Goal: Contribute content: Contribute content

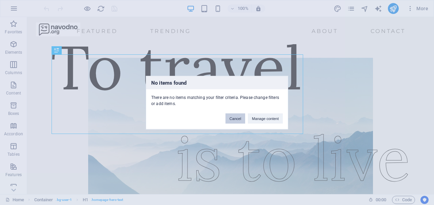
click at [238, 117] on button "Cancel" at bounding box center [236, 118] width 20 height 10
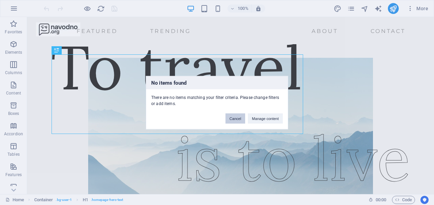
click at [236, 117] on button "Cancel" at bounding box center [236, 118] width 20 height 10
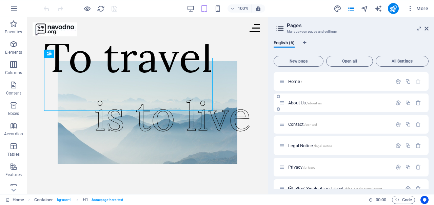
scroll to position [12, 0]
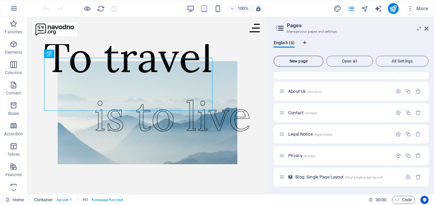
click at [307, 63] on span "New page" at bounding box center [299, 61] width 44 height 4
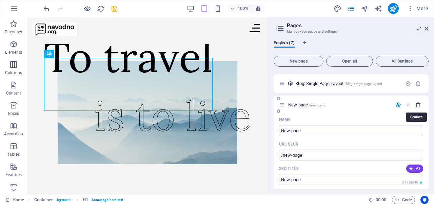
click at [419, 102] on icon "button" at bounding box center [419, 105] width 6 height 6
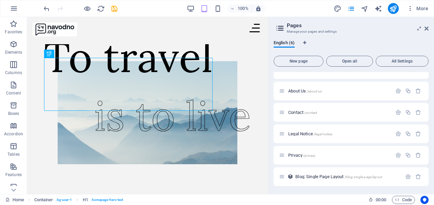
scroll to position [12, 0]
click at [313, 175] on span "Blog: Single Page Layout /blog-single-page-layout" at bounding box center [338, 176] width 87 height 5
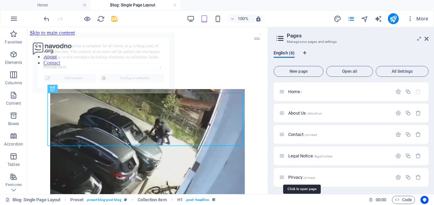
scroll to position [155, 0]
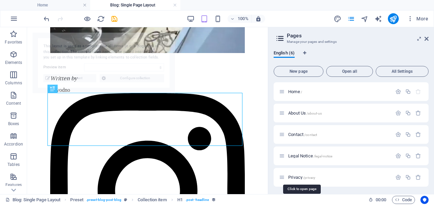
select select "68aebfd72fecb721d50fe783"
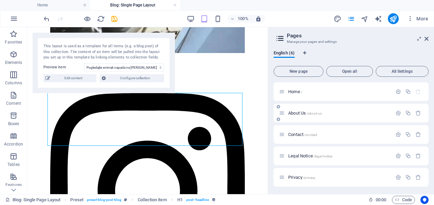
scroll to position [22, 0]
select select "41"
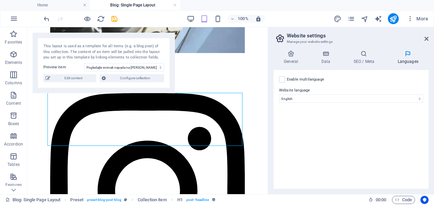
click at [298, 64] on div "General Data SEO / Meta Languages Website name navodno.org Logo Drag files here…" at bounding box center [351, 119] width 155 height 138
click at [292, 61] on h4 "General" at bounding box center [292, 57] width 37 height 14
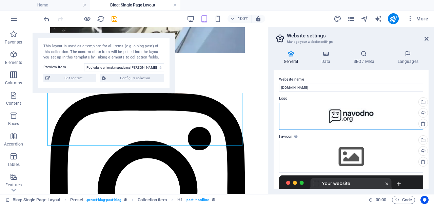
click at [368, 111] on div "Drag files here, click to choose files or select files from Files or our free s…" at bounding box center [351, 115] width 144 height 27
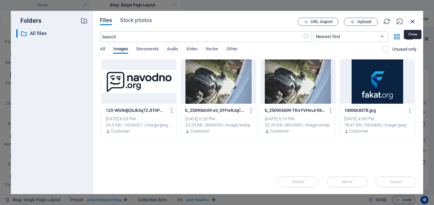
click at [411, 22] on icon "button" at bounding box center [412, 21] width 7 height 7
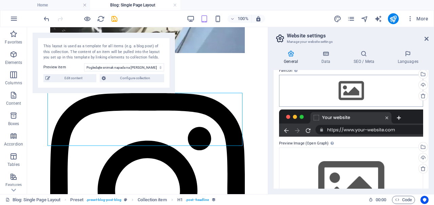
scroll to position [0, 0]
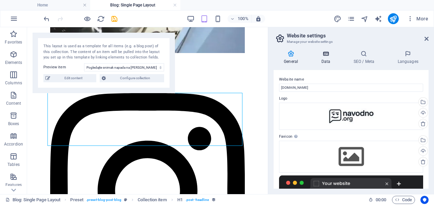
click at [329, 51] on icon at bounding box center [326, 53] width 30 height 7
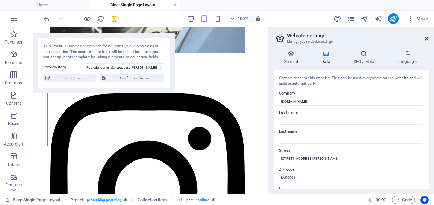
click at [426, 38] on icon at bounding box center [427, 38] width 4 height 5
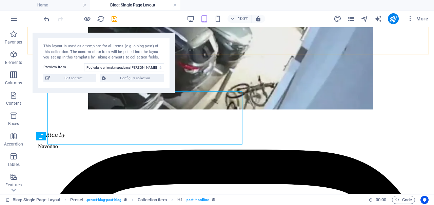
scroll to position [155, 0]
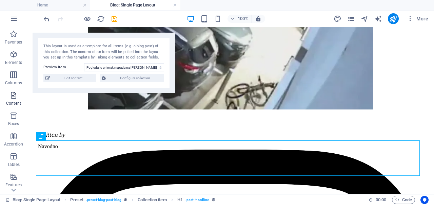
click at [9, 95] on span "Content" at bounding box center [13, 99] width 27 height 16
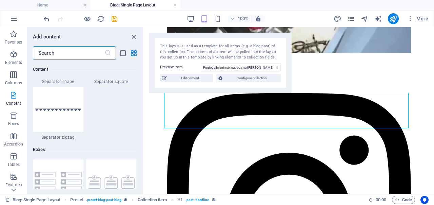
scroll to position [1795, 0]
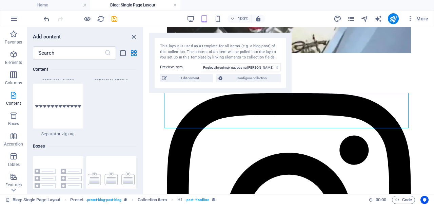
click at [139, 17] on div "100% More" at bounding box center [236, 18] width 389 height 11
click at [173, 6] on link at bounding box center [175, 5] width 4 height 6
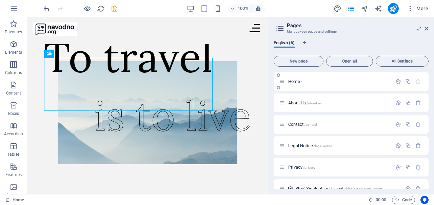
scroll to position [12, 0]
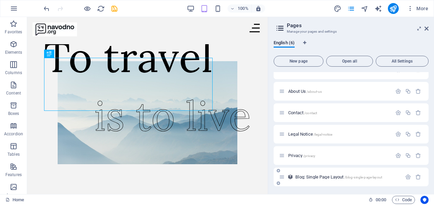
click at [294, 178] on div "Blog: Single Page Layout /blog-single-page-layout" at bounding box center [347, 176] width 109 height 4
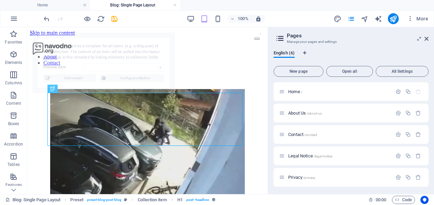
scroll to position [155, 0]
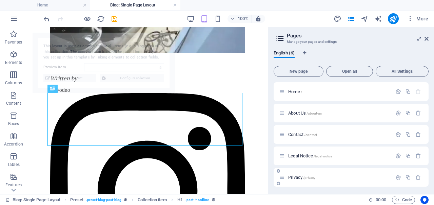
select select "68aebfd72fecb721d50fe783"
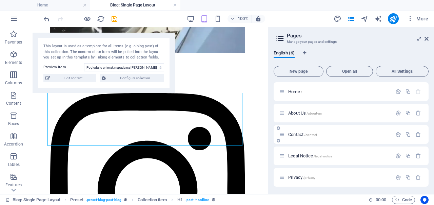
scroll to position [22, 0]
click at [409, 176] on icon "button" at bounding box center [408, 177] width 6 height 6
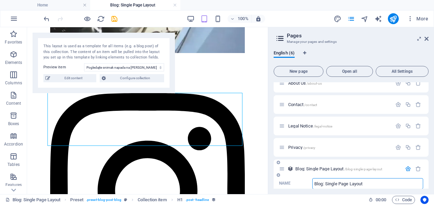
scroll to position [68, 0]
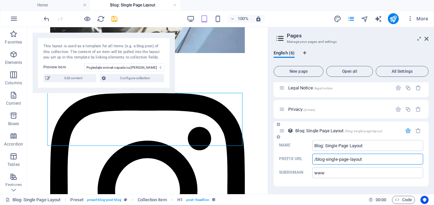
click at [371, 156] on input "/blog-single-page-layout" at bounding box center [367, 158] width 111 height 11
type input "/udarno"
click at [371, 156] on input "/udarno" at bounding box center [367, 158] width 111 height 11
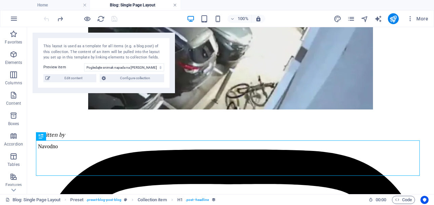
click at [174, 6] on link at bounding box center [175, 5] width 4 height 6
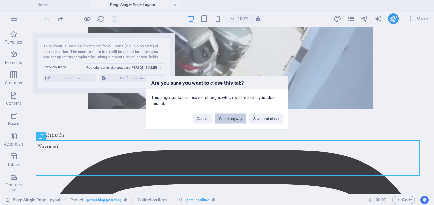
click at [228, 117] on button "Close anyway" at bounding box center [230, 118] width 31 height 10
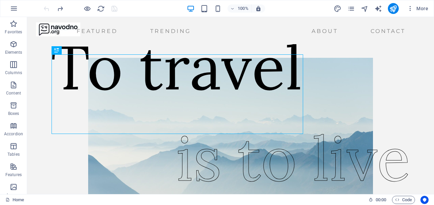
click at [356, 9] on div "More" at bounding box center [382, 8] width 97 height 11
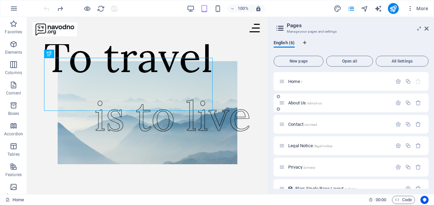
scroll to position [12, 0]
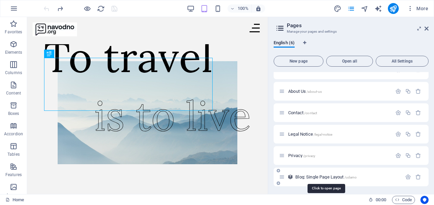
click at [314, 176] on span "Blog: Single Page Layout /udarno" at bounding box center [325, 176] width 61 height 5
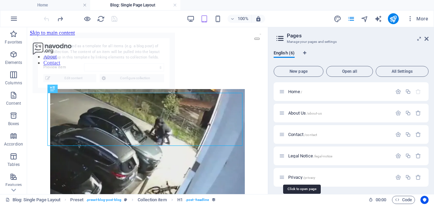
scroll to position [155, 0]
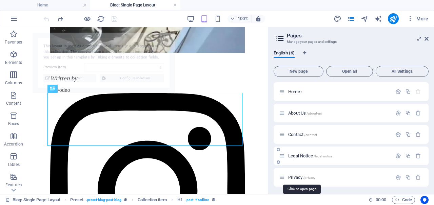
select select "68aebfd72fecb721d50fe783"
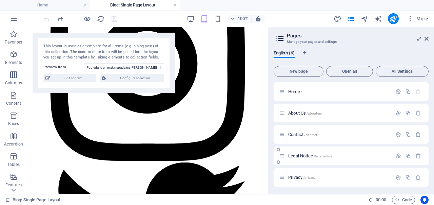
scroll to position [22, 0]
click at [407, 177] on icon "button" at bounding box center [408, 177] width 6 height 6
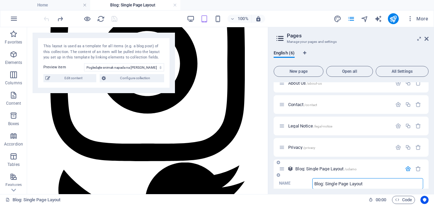
scroll to position [68, 0]
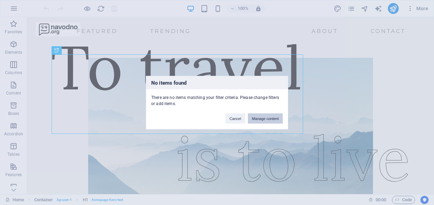
click at [263, 116] on button "Manage content" at bounding box center [265, 118] width 35 height 10
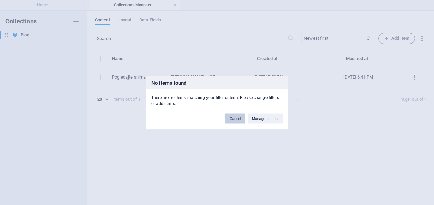
click at [232, 118] on button "Cancel" at bounding box center [236, 118] width 20 height 10
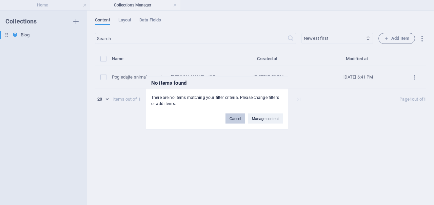
click at [0, 0] on button "Cancel" at bounding box center [0, 0] width 0 height 0
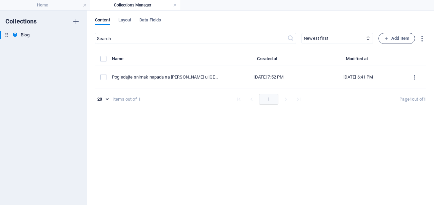
click at [376, 38] on div "​ Newest first Oldest first Last modified Name (ascending) Name (descending) Sl…" at bounding box center [260, 38] width 331 height 11
click at [386, 38] on icon "button" at bounding box center [386, 38] width 4 height 4
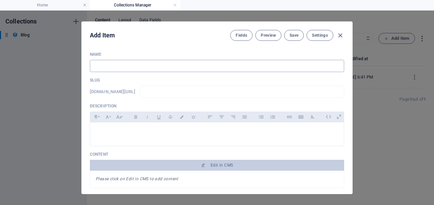
click at [195, 66] on input "text" at bounding box center [217, 66] width 254 height 12
paste input "[PERSON_NAME] pred POSKOK-om"
type input "[PERSON_NAME] pred POSKOK-om"
type input "serif-isovic-pred-poskok-om"
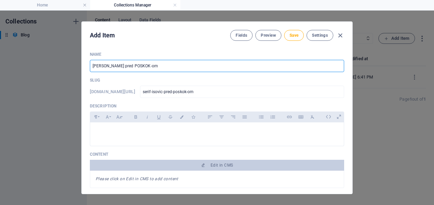
type input "[PERSON_NAME] pred POSKOK-om"
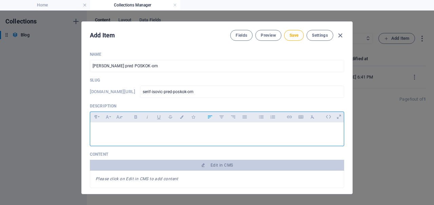
click at [185, 134] on div at bounding box center [217, 132] width 254 height 20
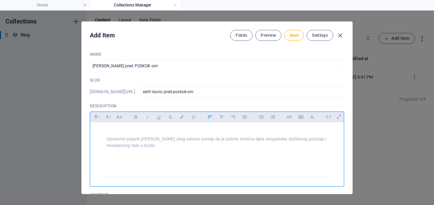
scroll to position [530, 0]
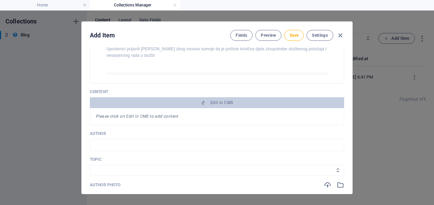
scroll to position [114, 0]
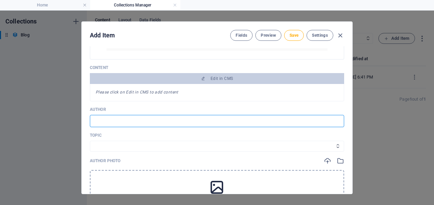
click at [213, 121] on input "text" at bounding box center [217, 121] width 254 height 12
type input "Navodno"
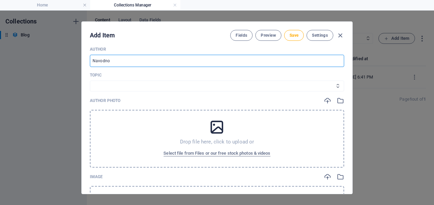
scroll to position [174, 0]
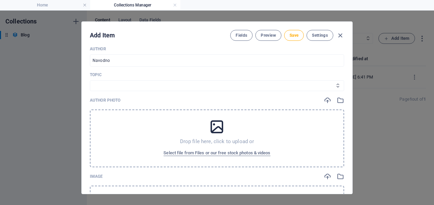
click at [194, 135] on div "Drop file here, click to upload or Select file from Files or our free stock pho…" at bounding box center [217, 138] width 254 height 58
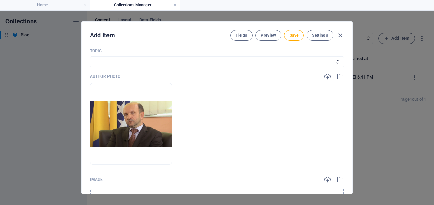
scroll to position [190, 0]
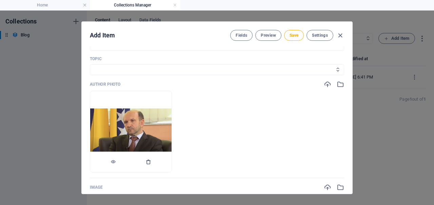
click at [151, 158] on button "button" at bounding box center [148, 161] width 5 height 20
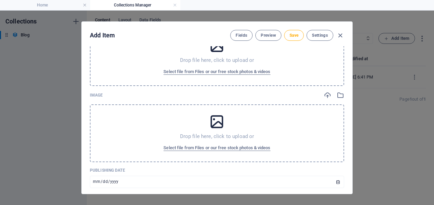
scroll to position [256, 0]
click at [206, 123] on div "Drop file here, click to upload or Select file from Files or our free stock pho…" at bounding box center [217, 132] width 254 height 58
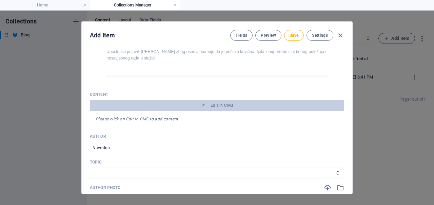
scroll to position [88, 0]
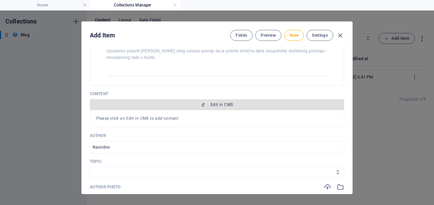
click at [209, 102] on span "Edit in CMS" at bounding box center [217, 104] width 249 height 5
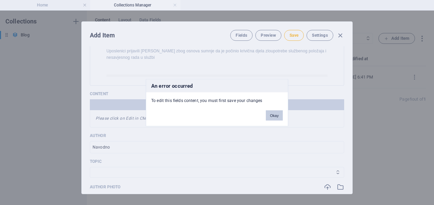
click at [267, 114] on button "Okay" at bounding box center [274, 115] width 17 height 10
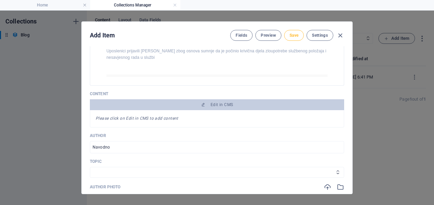
click at [293, 36] on span "Save" at bounding box center [294, 35] width 9 height 5
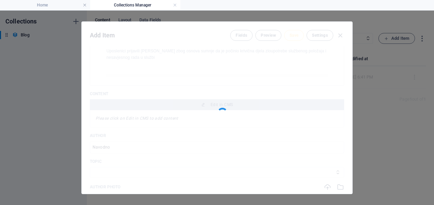
type input "serif-isovic-pred-poskok-om"
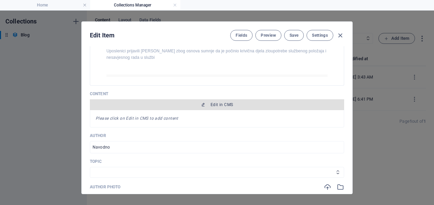
click at [220, 100] on button "Edit in CMS" at bounding box center [217, 104] width 254 height 11
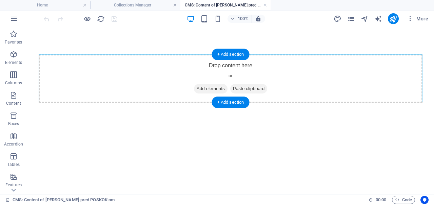
scroll to position [0, 0]
click at [217, 64] on div "Drop content here or Add elements Paste clipboard" at bounding box center [231, 78] width 384 height 48
click at [232, 53] on div "+ Add section" at bounding box center [231, 55] width 38 height 12
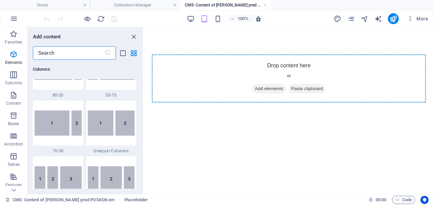
scroll to position [1187, 0]
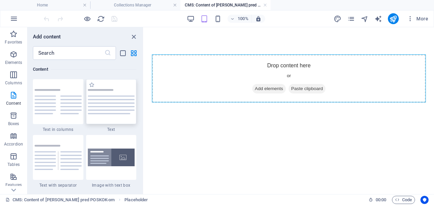
click at [115, 99] on img at bounding box center [111, 101] width 47 height 25
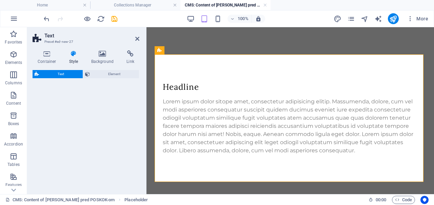
select select "preset-text-v2-default"
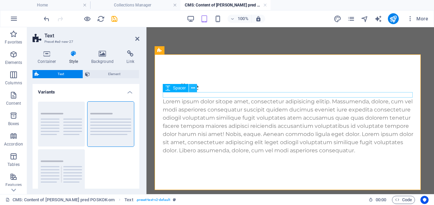
click at [193, 89] on icon at bounding box center [193, 87] width 4 height 7
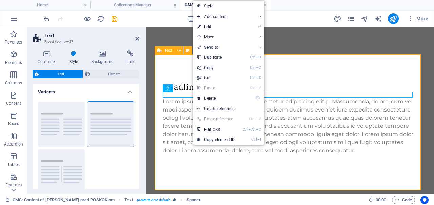
click at [185, 74] on div "Headline Lorem ipsum dolor sitope amet, consectetur adipisicing elitip. Massume…" at bounding box center [290, 117] width 271 height 127
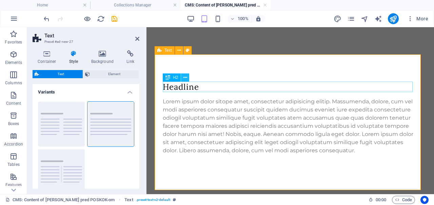
click at [189, 78] on button at bounding box center [185, 77] width 8 height 8
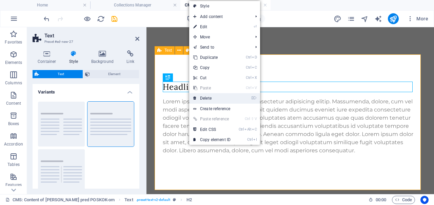
click at [212, 95] on link "⌦ Delete" at bounding box center [211, 98] width 45 height 10
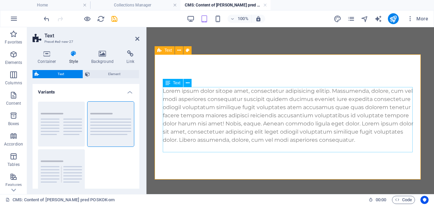
click at [240, 110] on div "Lorem ipsum dolor sitope amet, consectetur adipisicing elitip. Massumenda, dolo…" at bounding box center [290, 115] width 255 height 57
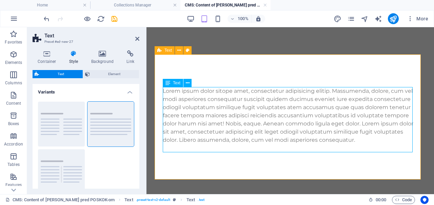
click at [197, 127] on div "Lorem ipsum dolor sitope amet, consectetur adipisicing elitip. Massumenda, dolo…" at bounding box center [290, 115] width 255 height 57
click at [197, 127] on div "Lorem ipsum dolor sitope amet, consectetur adipisicing elitip. Massumenda, dolo…" at bounding box center [291, 112] width 288 height 171
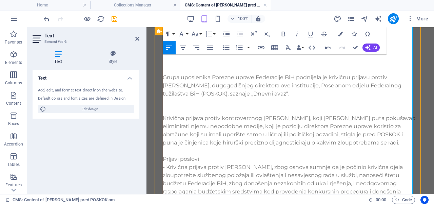
scroll to position [0, 0]
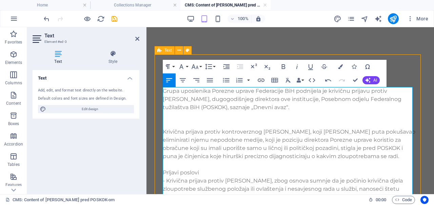
click at [214, 117] on p at bounding box center [290, 115] width 255 height 8
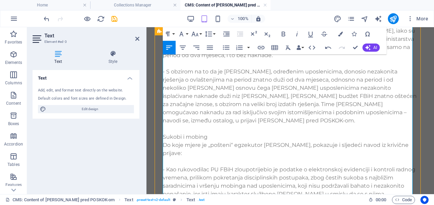
scroll to position [533, 0]
click at [214, 132] on p "Sukobi i mobing" at bounding box center [290, 136] width 255 height 8
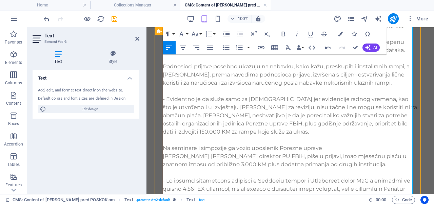
scroll to position [690, 0]
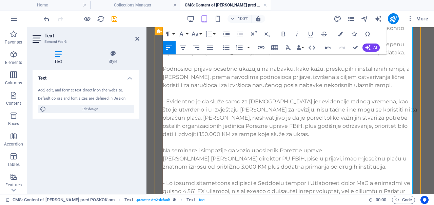
click at [233, 138] on p at bounding box center [290, 142] width 255 height 8
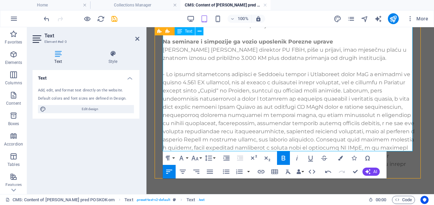
scroll to position [799, 0]
click at [335, 146] on p at bounding box center [290, 123] width 255 height 106
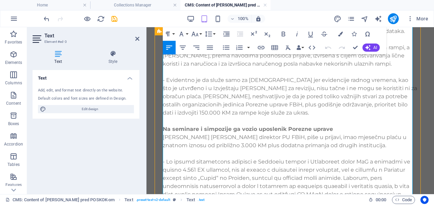
scroll to position [826, 0]
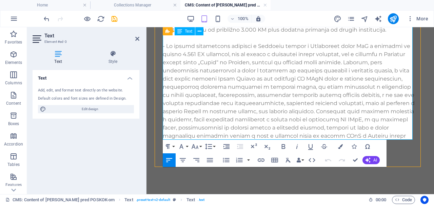
click at [178, 156] on p "Izvor:avaz.ba" at bounding box center [290, 160] width 255 height 8
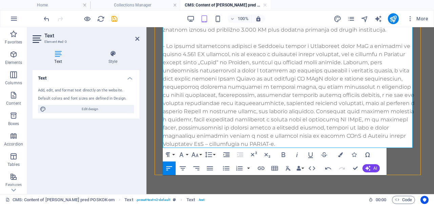
scroll to position [0, 3]
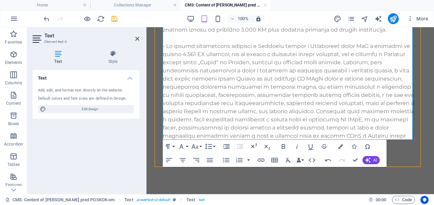
click at [119, 17] on div "100% More" at bounding box center [236, 18] width 389 height 11
click at [115, 18] on icon "save" at bounding box center [115, 19] width 8 height 8
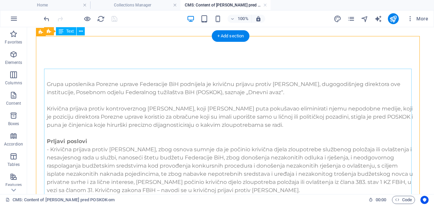
scroll to position [0, 0]
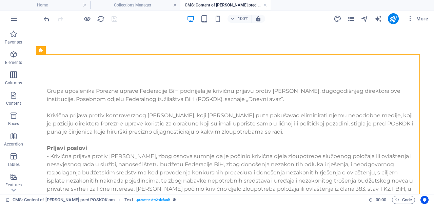
click at [141, 5] on h4 "Collections Manager" at bounding box center [135, 4] width 90 height 7
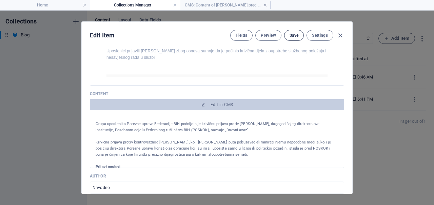
click at [298, 33] on span "Save" at bounding box center [294, 35] width 9 height 5
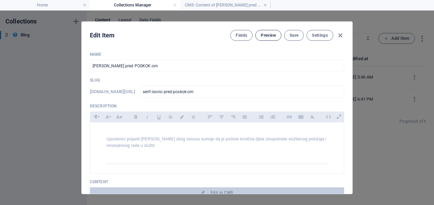
click at [265, 30] on button "Preview" at bounding box center [268, 35] width 26 height 11
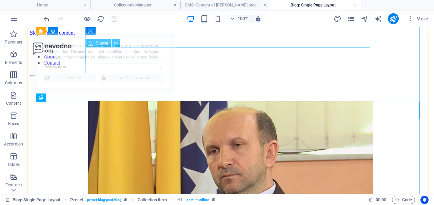
scroll to position [193, 0]
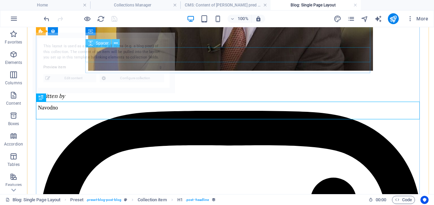
select select "68bce328302e50c3e90b1970"
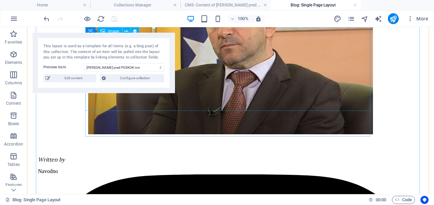
scroll to position [130, 0]
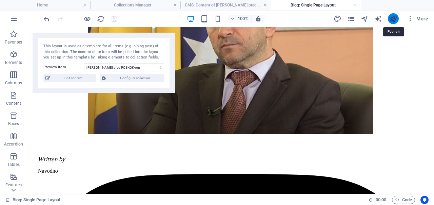
click at [390, 21] on icon "publish" at bounding box center [393, 19] width 8 height 8
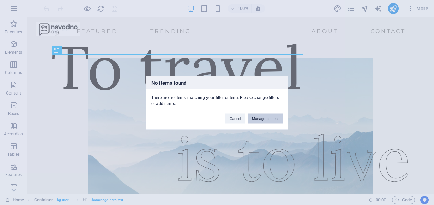
click at [269, 118] on button "Manage content" at bounding box center [265, 118] width 35 height 10
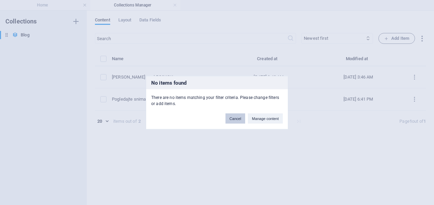
click at [236, 118] on button "Cancel" at bounding box center [236, 118] width 20 height 10
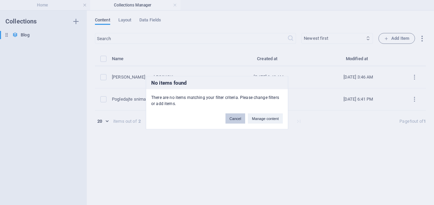
click at [0, 0] on button "Cancel" at bounding box center [0, 0] width 0 height 0
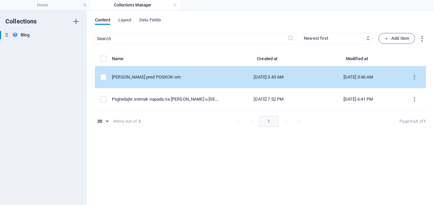
click at [229, 72] on td "[DATE] 3:43 AM" at bounding box center [269, 77] width 90 height 22
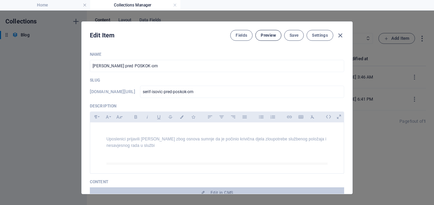
click at [264, 36] on span "Preview" at bounding box center [268, 35] width 15 height 5
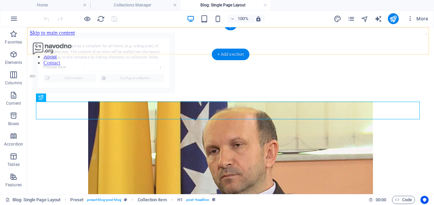
scroll to position [193, 0]
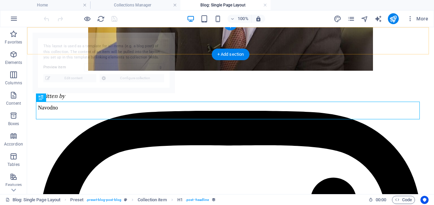
select select "68bce328302e50c3e90b1970"
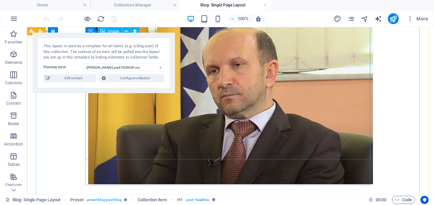
scroll to position [0, 0]
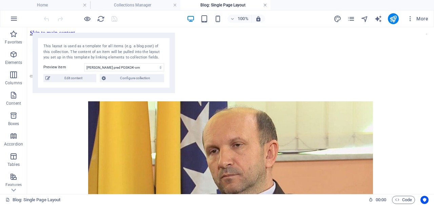
click at [264, 4] on link at bounding box center [265, 5] width 4 height 6
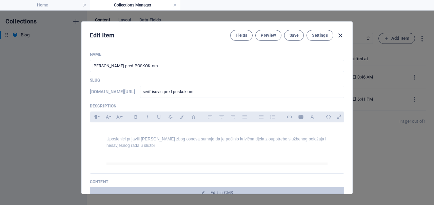
click at [342, 34] on icon "button" at bounding box center [341, 36] width 8 height 8
type input "serif-isovic-pred-poskok-om"
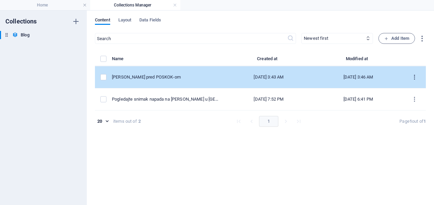
click at [416, 76] on icon "items list" at bounding box center [415, 77] width 6 height 6
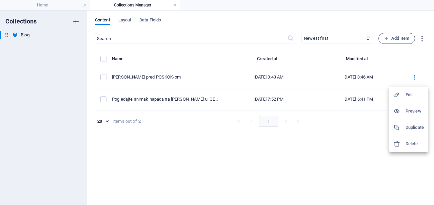
click at [409, 94] on h6 "Edit" at bounding box center [415, 95] width 18 height 8
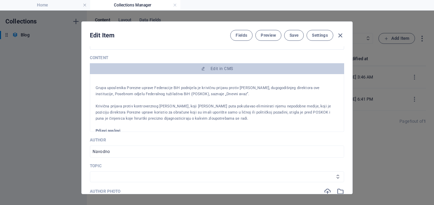
scroll to position [125, 0]
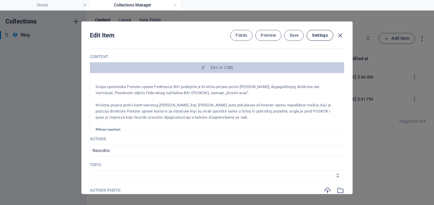
click at [311, 38] on button "Settings" at bounding box center [320, 35] width 27 height 11
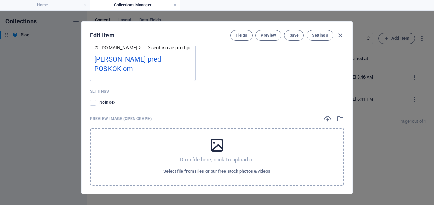
scroll to position [812, 0]
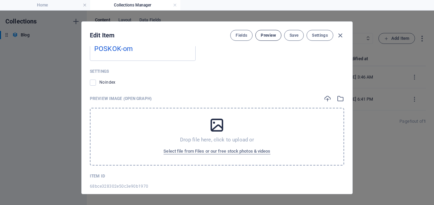
click at [273, 39] on button "Preview" at bounding box center [268, 35] width 26 height 11
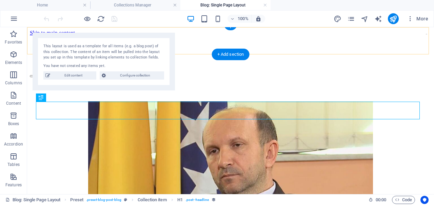
scroll to position [193, 0]
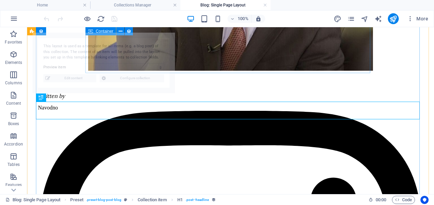
select select "68bce328302e50c3e90b1970"
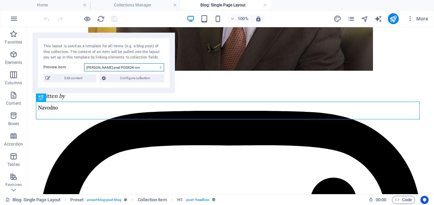
click at [141, 66] on select "[PERSON_NAME] pred POSKOK-om Pogledajte snimak napada na [PERSON_NAME] u [GEOGR…" at bounding box center [124, 67] width 80 height 8
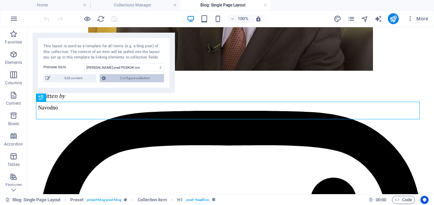
click at [148, 79] on span "Configure collection" at bounding box center [135, 78] width 54 height 8
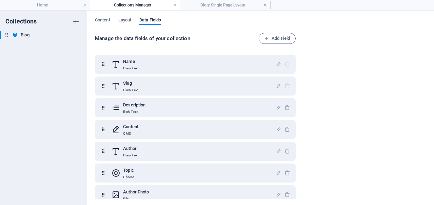
scroll to position [94, 0]
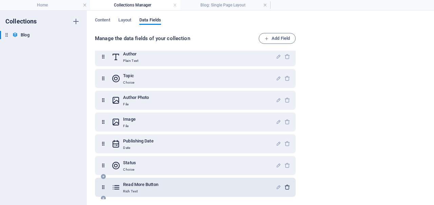
click at [285, 188] on icon "button" at bounding box center [288, 187] width 6 height 6
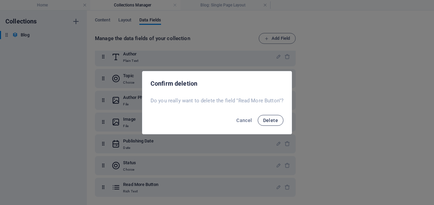
click at [268, 123] on button "Delete" at bounding box center [271, 120] width 26 height 11
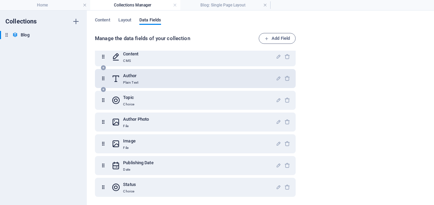
scroll to position [0, 0]
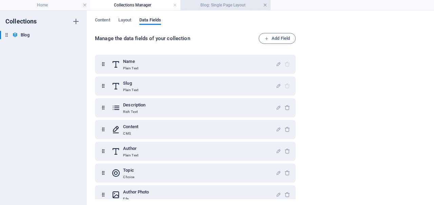
click at [266, 4] on link at bounding box center [265, 5] width 4 height 6
click at [103, 18] on span "Content" at bounding box center [102, 20] width 15 height 9
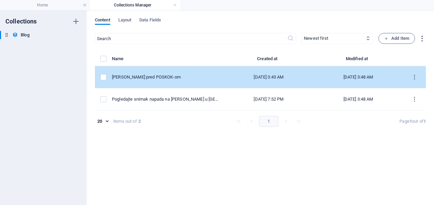
click at [187, 68] on td "[PERSON_NAME] pred POSKOK-om" at bounding box center [168, 77] width 112 height 22
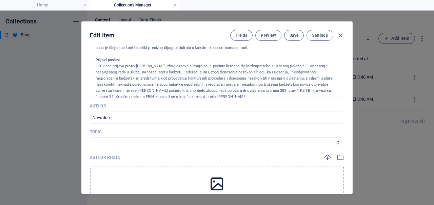
scroll to position [37, 0]
click at [294, 140] on select "Mountains Lakes City-Life Wild-Life Trending" at bounding box center [217, 142] width 254 height 11
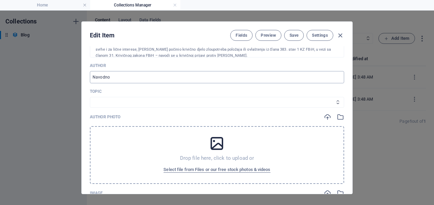
scroll to position [199, 0]
click at [173, 95] on div "Topic Mountains Lakes City-Life Wild-Life Trending" at bounding box center [217, 97] width 254 height 19
click at [168, 103] on select "Mountains Lakes City-Life Wild-Life Trending" at bounding box center [217, 101] width 254 height 11
select select "Trending"
click at [90, 96] on select "Mountains Lakes City-Life Wild-Life Trending" at bounding box center [217, 101] width 254 height 11
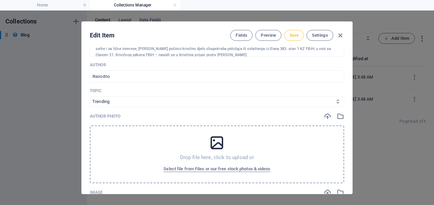
click at [291, 33] on span "Save" at bounding box center [294, 35] width 9 height 5
click at [340, 36] on icon "button" at bounding box center [341, 36] width 8 height 8
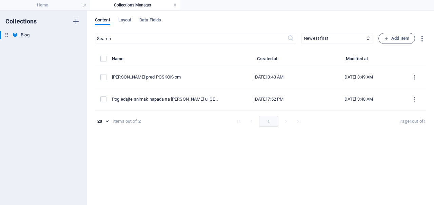
type input "serif-isovic-pred-poskok-om"
click at [59, 2] on h4 "Home" at bounding box center [45, 4] width 90 height 7
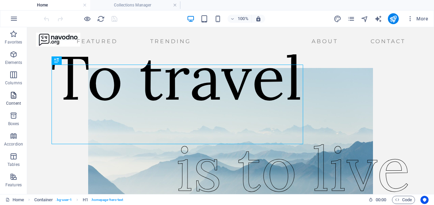
click at [9, 94] on icon "button" at bounding box center [13, 95] width 8 height 8
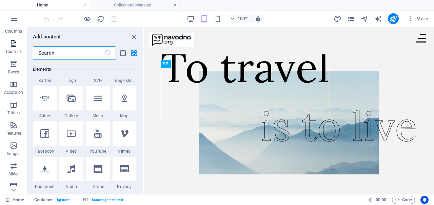
scroll to position [138, 0]
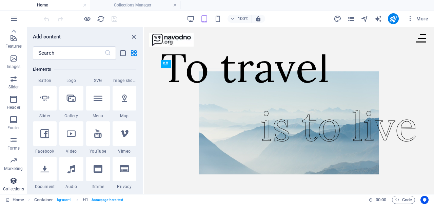
click at [18, 175] on button "Collections" at bounding box center [13, 184] width 27 height 20
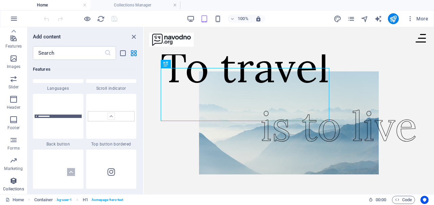
scroll to position [6210, 0]
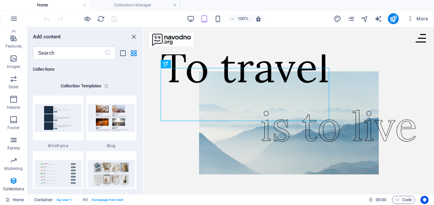
click at [12, 133] on button "Forms" at bounding box center [13, 143] width 27 height 20
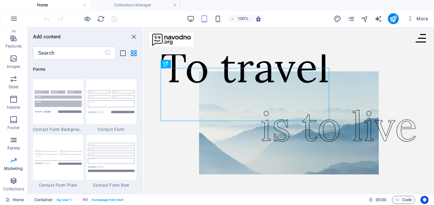
scroll to position [4953, 0]
click at [12, 160] on icon "button" at bounding box center [13, 160] width 8 height 8
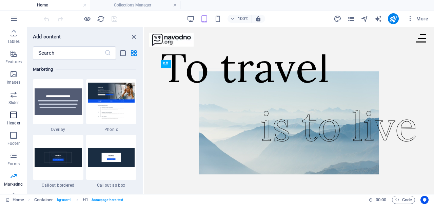
scroll to position [138, 0]
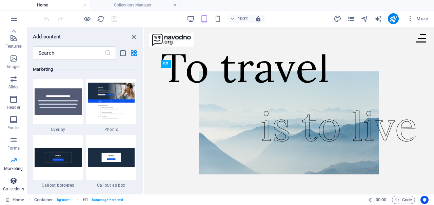
click at [14, 182] on icon "button" at bounding box center [13, 180] width 8 height 8
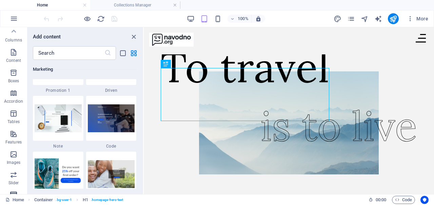
scroll to position [42, 0]
click at [4, 128] on button "Features" at bounding box center [13, 138] width 27 height 20
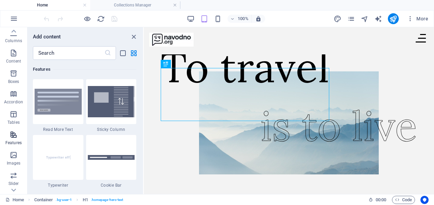
scroll to position [2645, 0]
click at [0, 0] on span "More" at bounding box center [0, 0] width 0 height 0
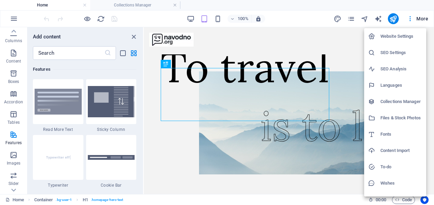
click at [391, 34] on h6 "Website Settings" at bounding box center [402, 36] width 42 height 8
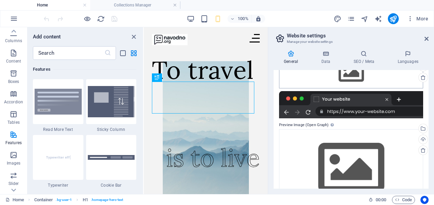
scroll to position [108, 0]
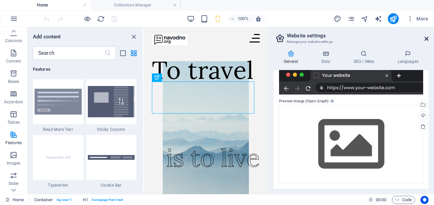
click at [425, 39] on icon at bounding box center [427, 38] width 4 height 5
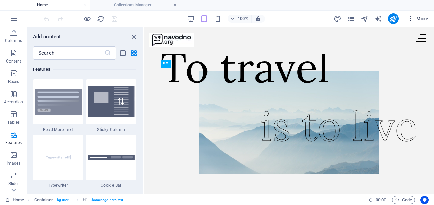
click at [0, 0] on span "More" at bounding box center [0, 0] width 0 height 0
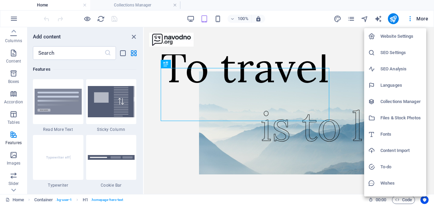
click at [134, 37] on div at bounding box center [217, 102] width 434 height 205
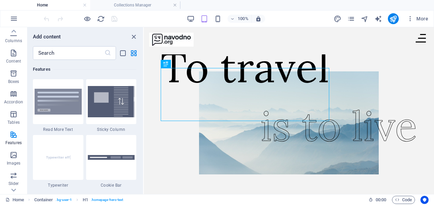
click at [134, 37] on icon "close panel" at bounding box center [134, 37] width 8 height 8
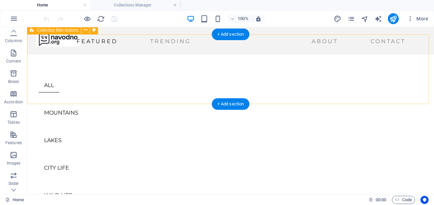
scroll to position [194, 0]
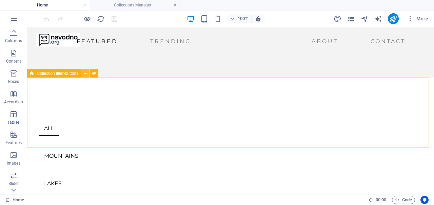
click at [86, 70] on icon at bounding box center [86, 73] width 4 height 7
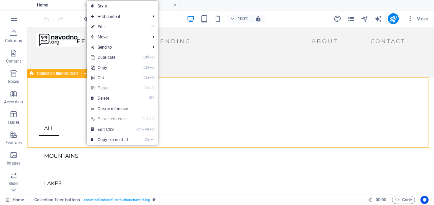
click at [69, 73] on span "Collection filter-buttons" at bounding box center [57, 73] width 41 height 4
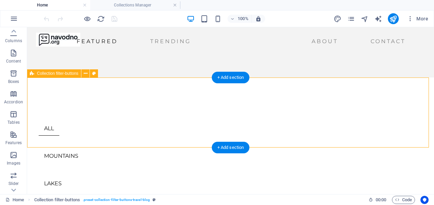
click at [52, 97] on div "ALL MOUNTAINS LAKES CITY LIFE WILD LIFE TRENDING" at bounding box center [230, 180] width 407 height 207
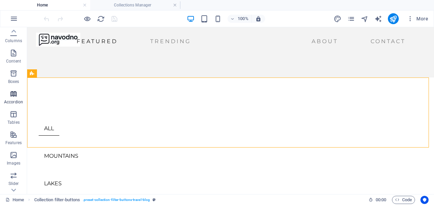
scroll to position [138, 0]
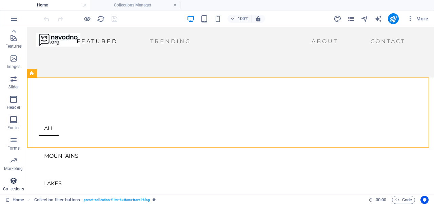
click at [18, 180] on span "Collections" at bounding box center [13, 184] width 27 height 16
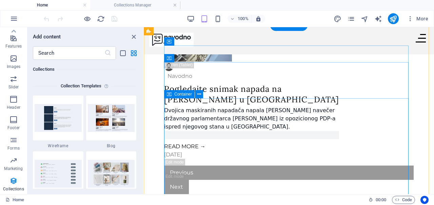
scroll to position [588, 0]
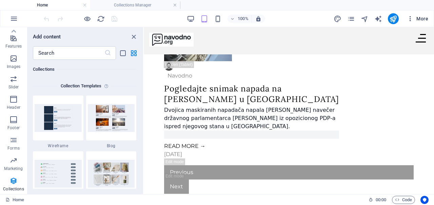
click at [0, 0] on span "More" at bounding box center [0, 0] width 0 height 0
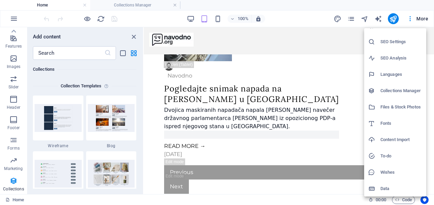
scroll to position [0, 0]
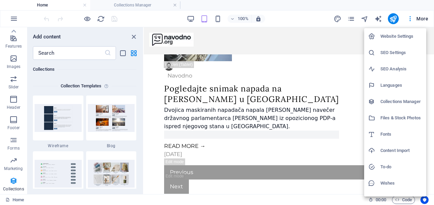
click at [391, 102] on h6 "Collections Manager" at bounding box center [402, 101] width 42 height 8
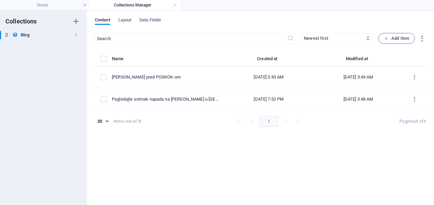
click at [5, 35] on icon at bounding box center [7, 35] width 6 height 6
click at [73, 20] on icon "button" at bounding box center [76, 21] width 8 height 8
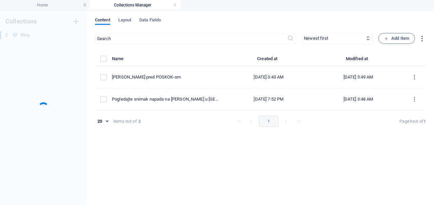
click at [73, 20] on div "Collections Blog Blog" at bounding box center [43, 108] width 87 height 194
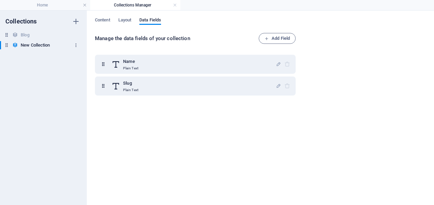
click at [75, 45] on icon "button" at bounding box center [76, 45] width 5 height 5
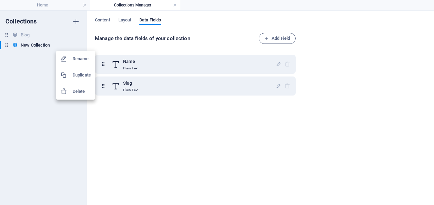
click at [86, 90] on h6 "Delete" at bounding box center [82, 91] width 18 height 8
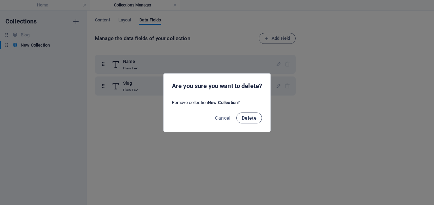
click at [250, 118] on span "Delete" at bounding box center [249, 117] width 15 height 5
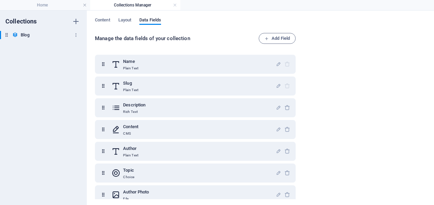
click at [53, 38] on div "Blog Blog" at bounding box center [40, 35] width 80 height 8
click at [132, 17] on span "Layout" at bounding box center [124, 20] width 13 height 9
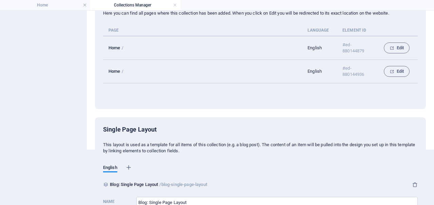
scroll to position [104, 0]
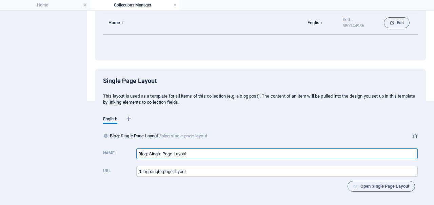
click at [221, 150] on input "Blog: Single Page Layout" at bounding box center [277, 153] width 282 height 11
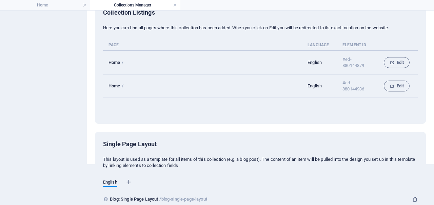
scroll to position [0, 0]
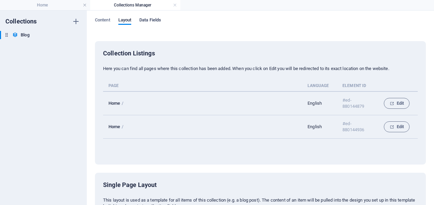
click at [148, 21] on span "Data Fields" at bounding box center [150, 20] width 22 height 9
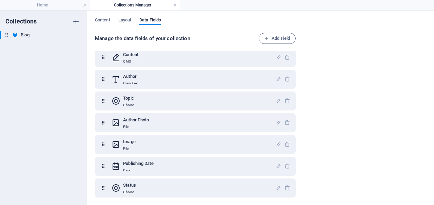
scroll to position [73, 0]
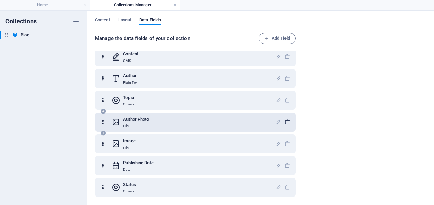
click at [285, 122] on icon "button" at bounding box center [288, 122] width 6 height 6
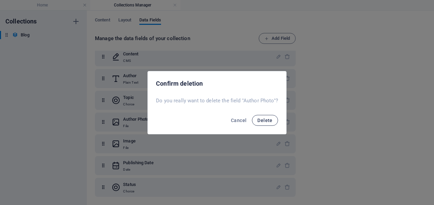
click at [269, 119] on span "Delete" at bounding box center [264, 119] width 15 height 5
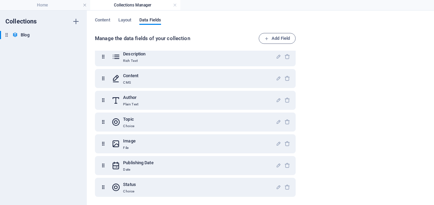
scroll to position [0, 0]
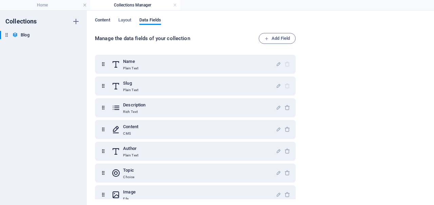
click at [101, 21] on span "Content" at bounding box center [102, 20] width 15 height 9
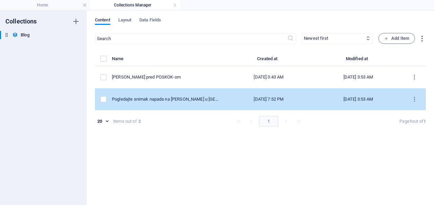
click at [229, 97] on div "[DATE] 7:52 PM" at bounding box center [268, 99] width 79 height 6
select select "Trending"
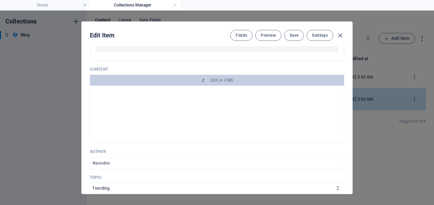
scroll to position [104, 0]
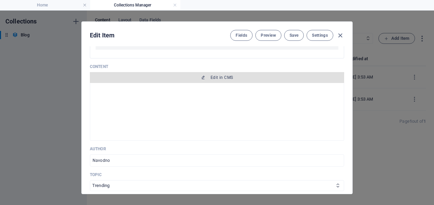
click at [220, 78] on span "Edit in CMS" at bounding box center [222, 77] width 22 height 5
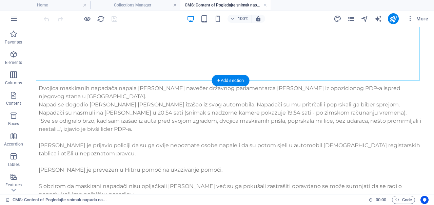
scroll to position [191, 0]
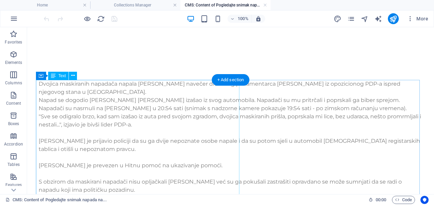
click at [184, 110] on div "Dvojica maskiranih napadača napala [PERSON_NAME] navečer državnog parlamentarca…" at bounding box center [231, 161] width 384 height 163
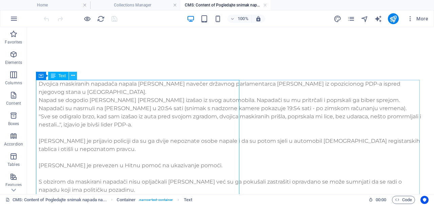
click at [74, 78] on icon at bounding box center [73, 75] width 4 height 7
click at [57, 75] on div "Text" at bounding box center [58, 76] width 20 height 8
click at [72, 75] on icon at bounding box center [73, 75] width 4 height 7
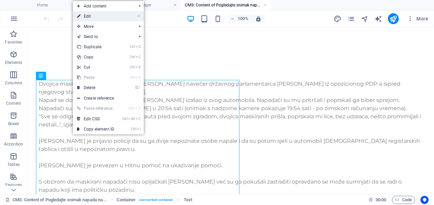
click at [110, 17] on link "⏎ Edit" at bounding box center [95, 16] width 45 height 10
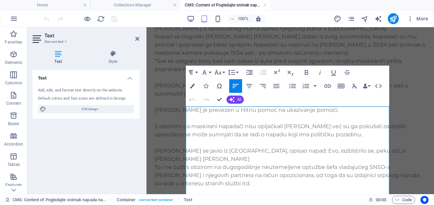
scroll to position [98, 0]
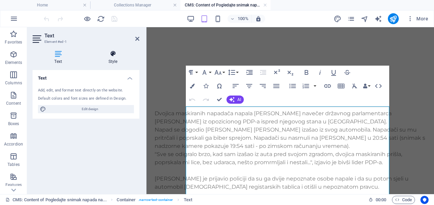
click at [117, 63] on h4 "Style" at bounding box center [113, 57] width 53 height 14
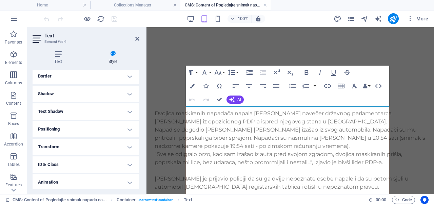
scroll to position [150, 0]
click at [104, 125] on h4 "Positioning" at bounding box center [86, 128] width 107 height 16
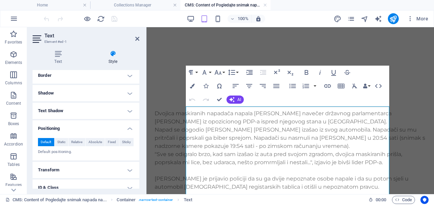
click at [101, 128] on h4 "Positioning" at bounding box center [86, 126] width 107 height 12
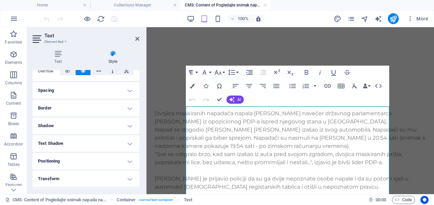
scroll to position [116, 0]
click at [89, 99] on h4 "Spacing" at bounding box center [86, 91] width 107 height 16
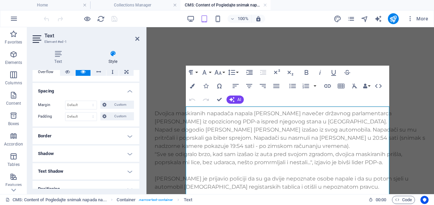
click at [90, 96] on div "Margin Default auto px % rem vw vh Custom Custom auto px % rem vw vh auto px % …" at bounding box center [86, 110] width 107 height 31
click at [121, 91] on h4 "Spacing" at bounding box center [86, 89] width 107 height 12
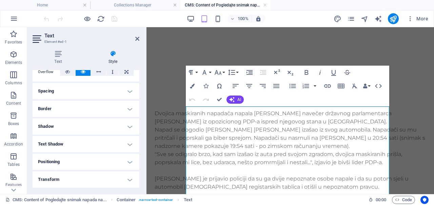
click at [112, 110] on h4 "Border" at bounding box center [86, 108] width 107 height 16
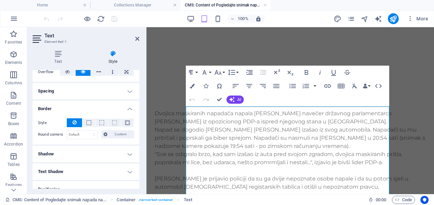
click at [112, 110] on h4 "Border" at bounding box center [86, 106] width 107 height 12
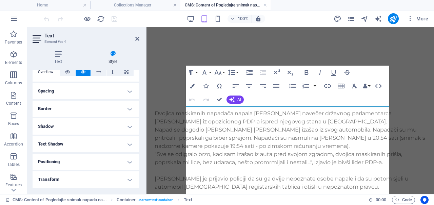
click at [112, 124] on h4 "Shadow" at bounding box center [86, 126] width 107 height 16
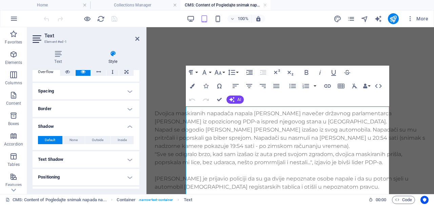
click at [112, 124] on h4 "Shadow" at bounding box center [86, 124] width 107 height 12
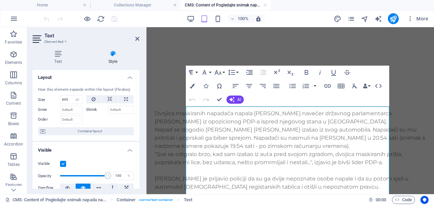
scroll to position [0, 0]
click at [92, 103] on icon at bounding box center [94, 100] width 4 height 8
type input "600"
select select "px"
click at [110, 100] on icon at bounding box center [110, 100] width 5 height 8
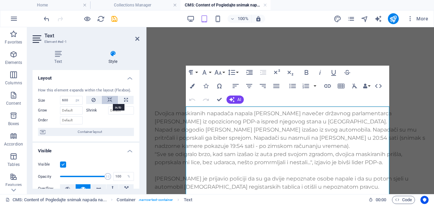
select select "DISABLED_OPTION_VALUE"
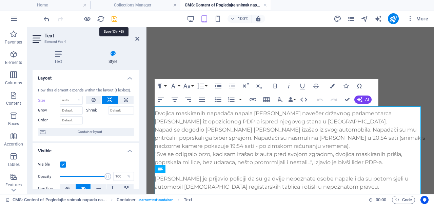
click at [113, 19] on icon "save" at bounding box center [115, 19] width 8 height 8
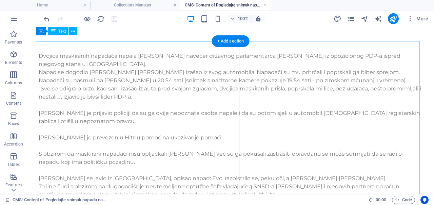
scroll to position [217, 0]
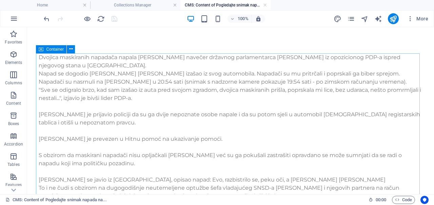
click at [42, 48] on icon at bounding box center [41, 49] width 5 height 8
click at [71, 50] on icon at bounding box center [71, 48] width 4 height 7
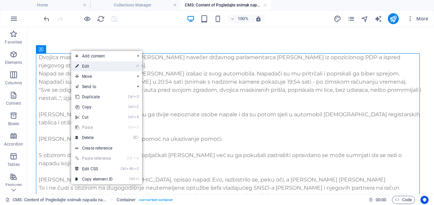
click at [94, 65] on link "⏎ Edit" at bounding box center [93, 66] width 45 height 10
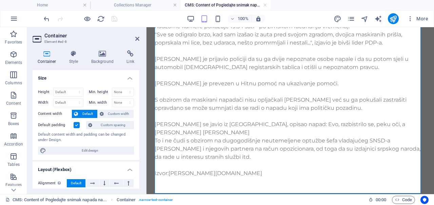
click at [84, 114] on span "Default" at bounding box center [87, 114] width 15 height 8
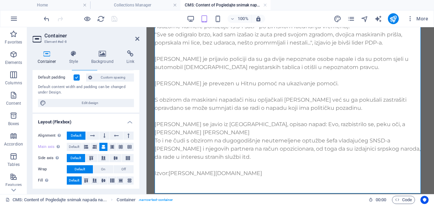
scroll to position [47, 0]
click at [78, 146] on span "Default" at bounding box center [74, 147] width 11 height 8
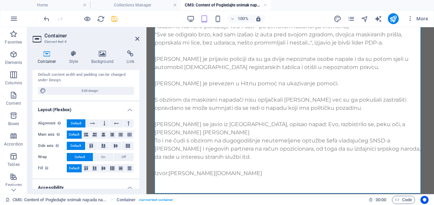
scroll to position [0, 0]
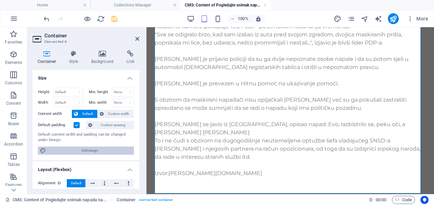
click at [91, 154] on div "Height Default px rem % vh vw Min. height None px rem % vh vw Width Default px …" at bounding box center [86, 121] width 107 height 78
click at [87, 146] on span "Edit design" at bounding box center [90, 150] width 84 height 8
select select "px"
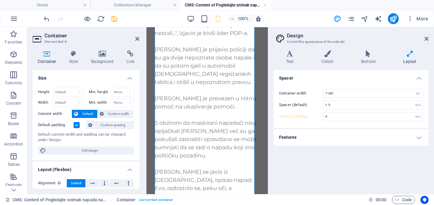
click at [424, 37] on h2 "Design" at bounding box center [358, 36] width 142 height 6
click at [430, 42] on aside "Design Control the appearance of the website Variants Text Colors Buttons Layou…" at bounding box center [351, 110] width 166 height 167
click at [428, 40] on icon at bounding box center [427, 38] width 4 height 5
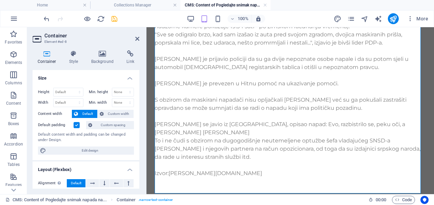
click at [83, 113] on span "Default" at bounding box center [87, 114] width 15 height 8
click at [110, 113] on span "Custom width" at bounding box center [119, 114] width 26 height 8
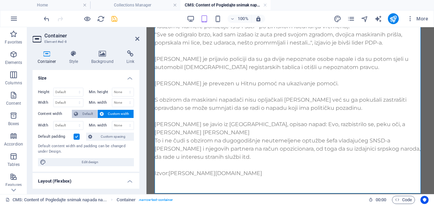
click at [83, 111] on span "Default" at bounding box center [87, 114] width 15 height 8
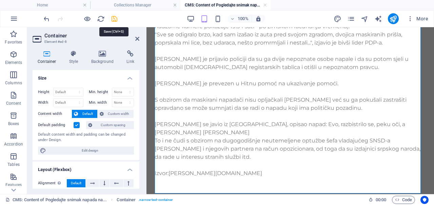
click at [117, 21] on icon "save" at bounding box center [115, 19] width 8 height 8
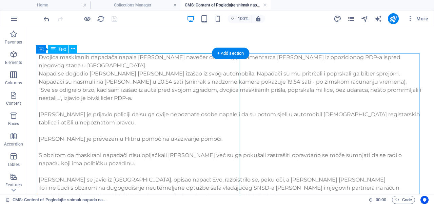
click at [237, 116] on div "Dvojica maskiranih napadača napala [PERSON_NAME] navečer državnog parlamentarca…" at bounding box center [231, 134] width 384 height 163
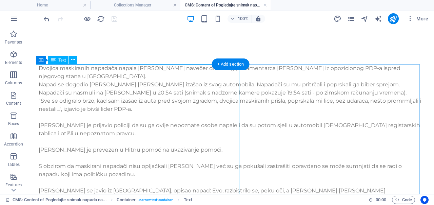
scroll to position [206, 0]
click at [58, 61] on div "Text" at bounding box center [58, 60] width 20 height 8
click at [71, 60] on icon at bounding box center [73, 60] width 4 height 7
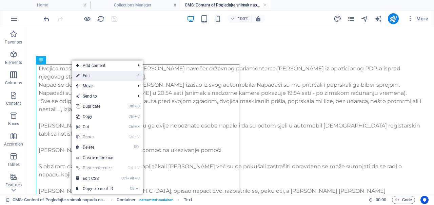
click at [101, 73] on link "⏎ Edit" at bounding box center [94, 76] width 45 height 10
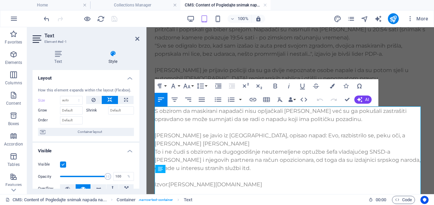
scroll to position [98, 0]
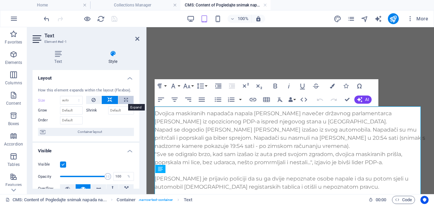
click at [128, 99] on button at bounding box center [125, 100] width 15 height 8
type input "100"
select select "%"
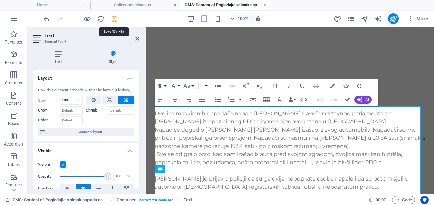
click at [113, 21] on icon "save" at bounding box center [115, 19] width 8 height 8
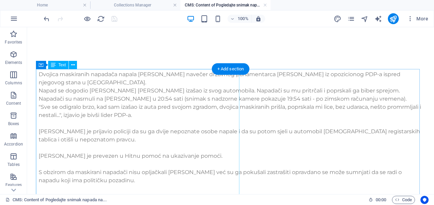
scroll to position [202, 0]
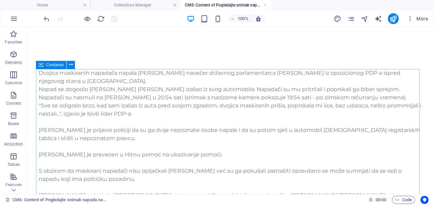
click at [39, 65] on icon at bounding box center [41, 65] width 5 height 8
click at [72, 65] on icon at bounding box center [71, 64] width 4 height 7
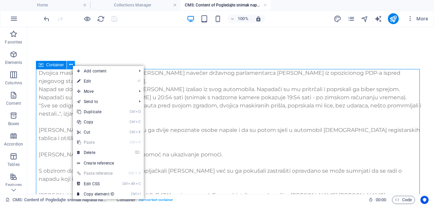
click at [72, 65] on icon at bounding box center [71, 64] width 4 height 7
click at [62, 80] on div "Dvojica maskiranih napadača napala [PERSON_NAME] navečer državnog parlamentarca…" at bounding box center [231, 150] width 384 height 163
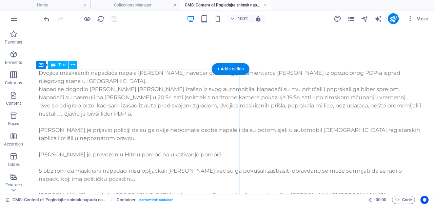
click at [62, 80] on div "Dvojica maskiranih napadača napala [PERSON_NAME] navečer državnog parlamentarca…" at bounding box center [231, 150] width 384 height 163
select select "%"
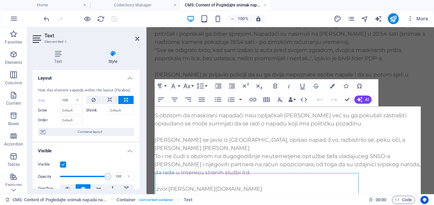
scroll to position [98, 0]
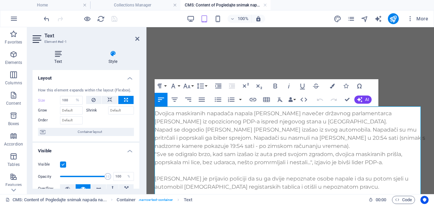
click at [57, 58] on h4 "Text" at bounding box center [60, 57] width 54 height 14
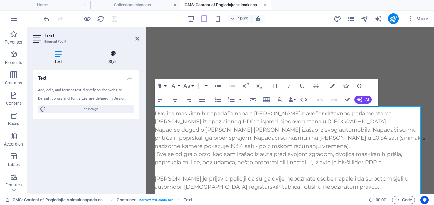
click at [113, 61] on h4 "Style" at bounding box center [113, 57] width 53 height 14
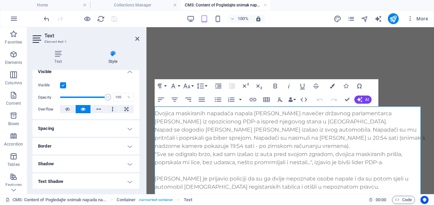
scroll to position [79, 0]
click at [93, 107] on button at bounding box center [98, 108] width 15 height 8
click at [80, 109] on button at bounding box center [83, 108] width 15 height 8
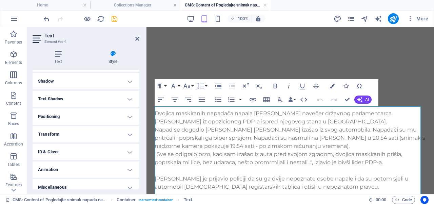
scroll to position [163, 0]
click at [87, 112] on h4 "Positioning" at bounding box center [86, 115] width 107 height 16
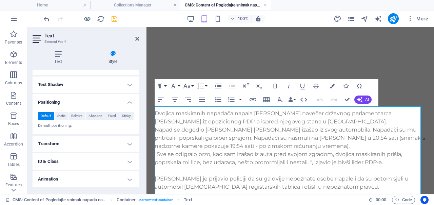
scroll to position [176, 0]
click at [85, 106] on div "Default Static Relative Absolute Fixed Sticky Z-Index Sets the order of the ele…" at bounding box center [86, 120] width 107 height 28
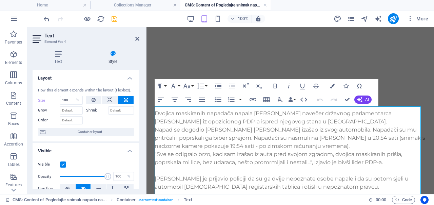
scroll to position [0, 0]
click at [134, 8] on h4 "Collections Manager" at bounding box center [135, 4] width 90 height 7
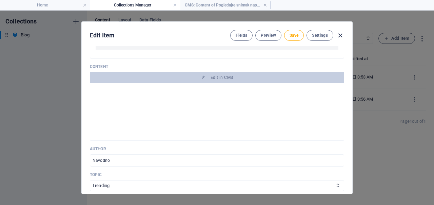
click at [343, 36] on icon "button" at bounding box center [341, 36] width 8 height 8
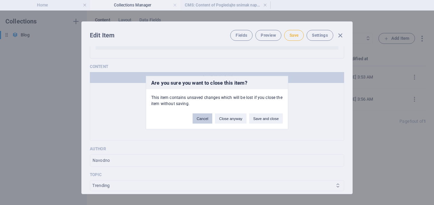
click at [197, 119] on button "Cancel" at bounding box center [203, 118] width 20 height 10
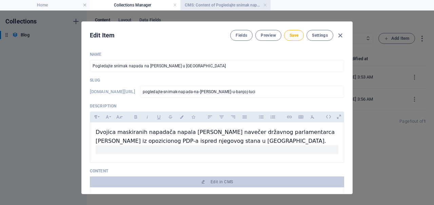
click at [224, 6] on h4 "CMS: Content of Pogledajte snimak napada na..." at bounding box center [225, 4] width 90 height 7
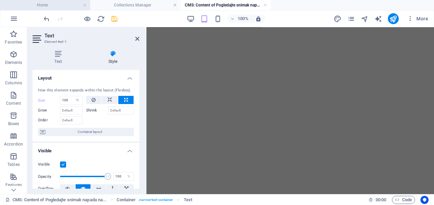
click at [66, 8] on h4 "Home" at bounding box center [45, 4] width 90 height 7
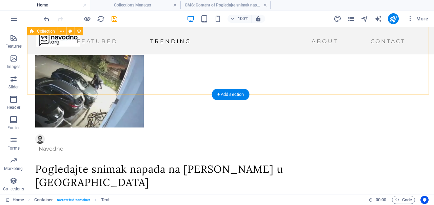
scroll to position [704, 0]
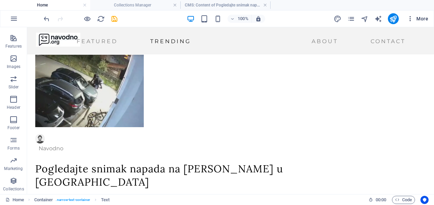
click at [0, 0] on span "More" at bounding box center [0, 0] width 0 height 0
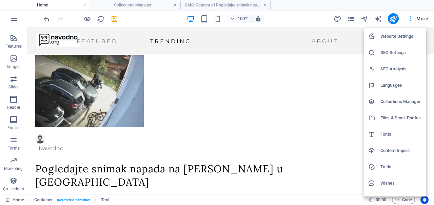
scroll to position [0, 0]
click at [390, 100] on h6 "Collections Manager" at bounding box center [402, 101] width 42 height 8
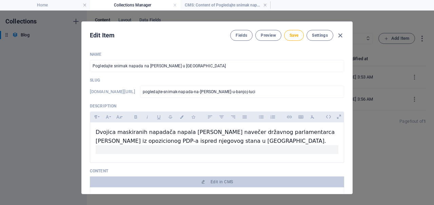
scroll to position [0, 0]
click at [338, 37] on icon "button" at bounding box center [341, 36] width 8 height 8
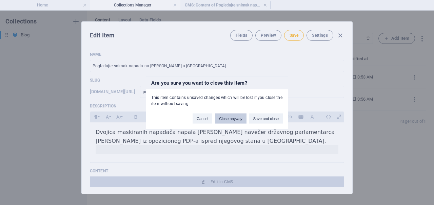
click at [236, 116] on button "Close anyway" at bounding box center [230, 118] width 31 height 10
type input "[DATE]"
type input "pogledajte-snimak-napada-na-[PERSON_NAME]-u-banjoj-luci"
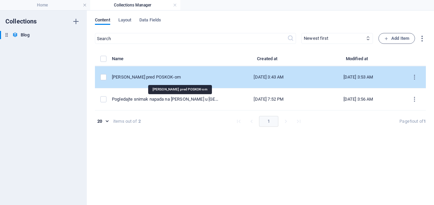
click at [186, 79] on div "[PERSON_NAME] pred POSKOK-om" at bounding box center [165, 77] width 107 height 6
select select "Trending"
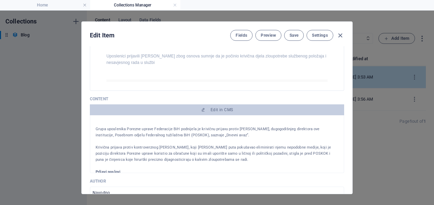
scroll to position [84, 0]
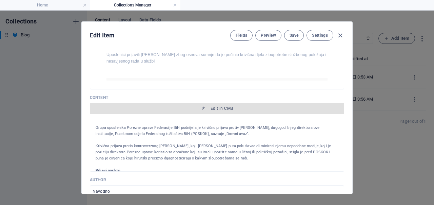
click at [212, 103] on button "Edit in CMS" at bounding box center [217, 108] width 254 height 11
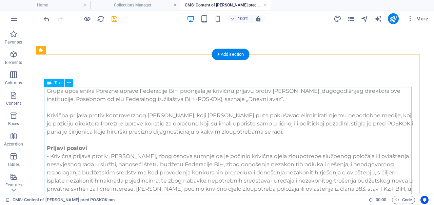
scroll to position [0, 0]
click at [60, 82] on span "Text" at bounding box center [57, 83] width 7 height 4
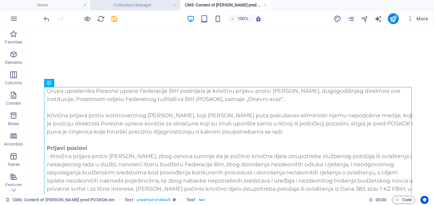
click at [126, 3] on h4 "Collections Manager" at bounding box center [135, 4] width 90 height 7
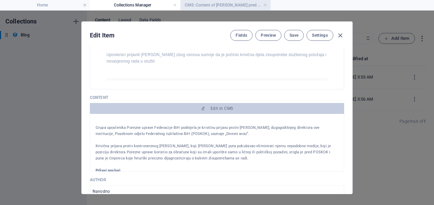
click at [197, 2] on h4 "CMS: Content of [PERSON_NAME] pred POSKOK-om" at bounding box center [225, 4] width 90 height 7
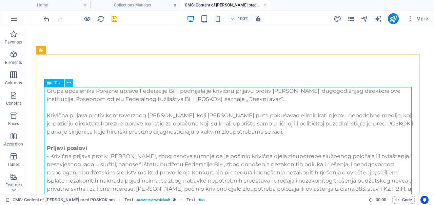
click at [71, 81] on button at bounding box center [69, 83] width 8 height 8
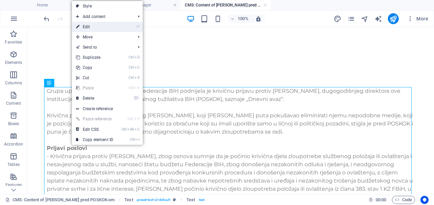
click at [90, 28] on link "⏎ Edit" at bounding box center [94, 27] width 45 height 10
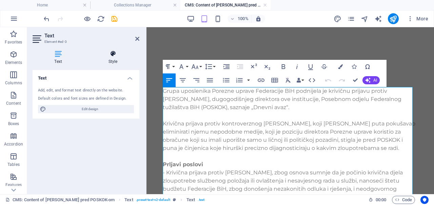
click at [117, 64] on h4 "Style" at bounding box center [113, 57] width 53 height 14
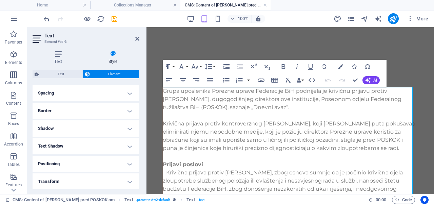
scroll to position [127, 0]
click at [101, 97] on h4 "Spacing" at bounding box center [86, 94] width 107 height 16
click at [101, 111] on h4 "Positioning" at bounding box center [86, 111] width 107 height 16
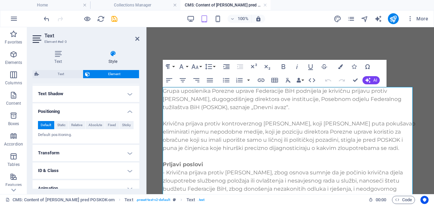
scroll to position [232, 0]
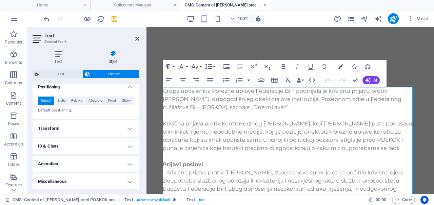
click at [266, 2] on link at bounding box center [265, 5] width 4 height 6
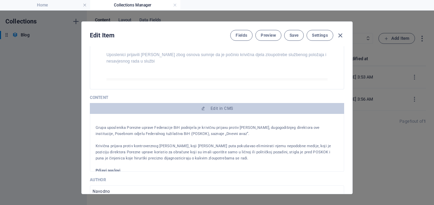
click at [22, 81] on div "Edit Item Fields Preview Save Settings Name [PERSON_NAME] pred POSKOK-om ​ Slug…" at bounding box center [217, 108] width 434 height 194
type input "serif-isovic-pred-poskok-om"
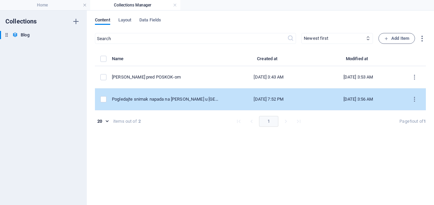
click at [170, 102] on td "Pogledajte snimak napada na [PERSON_NAME] u [GEOGRAPHIC_DATA]" at bounding box center [168, 99] width 112 height 22
select select "Trending"
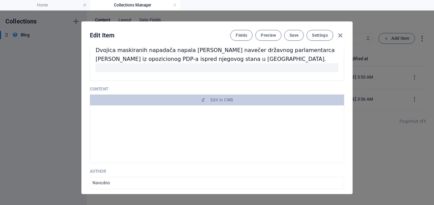
scroll to position [82, 0]
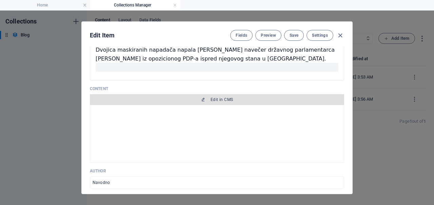
click at [211, 97] on span "Edit in CMS" at bounding box center [222, 99] width 22 height 5
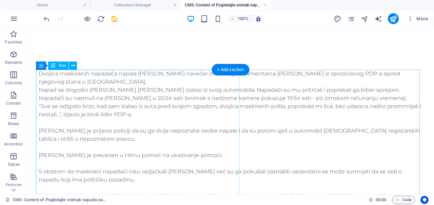
scroll to position [201, 0]
click at [73, 63] on icon at bounding box center [73, 65] width 4 height 7
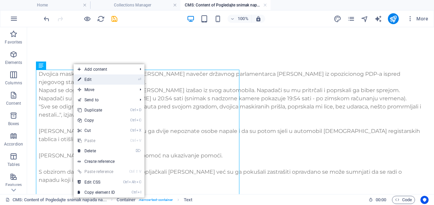
click at [93, 81] on link "⏎ Edit" at bounding box center [96, 79] width 45 height 10
select select "%"
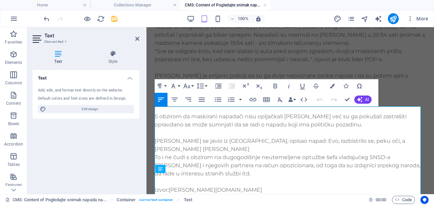
scroll to position [98, 0]
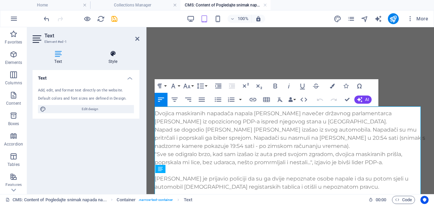
click at [115, 53] on icon at bounding box center [113, 53] width 53 height 7
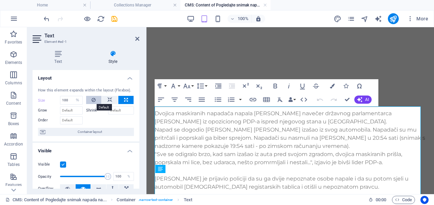
click at [92, 98] on icon at bounding box center [94, 100] width 4 height 8
type input "600"
select select "px"
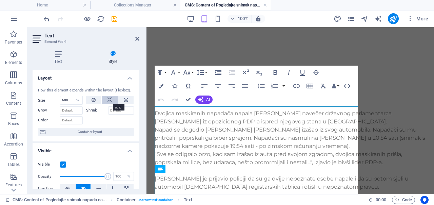
click at [112, 99] on button at bounding box center [110, 100] width 16 height 8
select select "DISABLED_OPTION_VALUE"
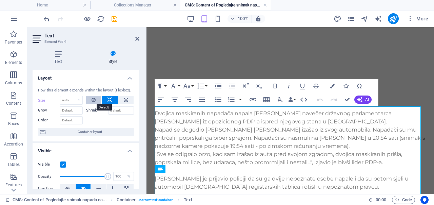
click at [92, 98] on icon at bounding box center [94, 100] width 4 height 8
type input "600"
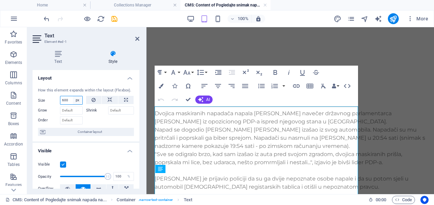
click at [73, 102] on select "Default auto px % 1/1 1/2 1/3 1/4 1/5 1/6 1/7 1/8 1/9 1/10" at bounding box center [77, 100] width 9 height 8
click at [71, 102] on input "600" at bounding box center [71, 100] width 22 height 8
click at [74, 101] on select "Default auto px % 1/1 1/2 1/3 1/4 1/5 1/6 1/7 1/8 1/9 1/10" at bounding box center [77, 100] width 9 height 8
select select "3trjmsd4qok"
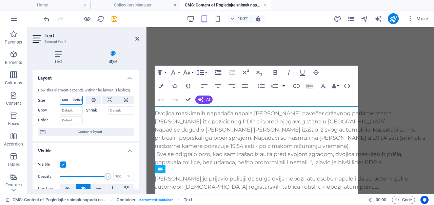
click at [73, 96] on select "Default auto px % 1/1 1/2 1/3 1/4 1/5 1/6 1/7 1/8 1/9 1/10" at bounding box center [77, 100] width 9 height 8
type input "600"
select select "px"
click at [134, 64] on div "Text Style Text Add, edit, and format text directly on the website. Default col…" at bounding box center [86, 119] width 107 height 138
click at [115, 18] on icon "save" at bounding box center [115, 19] width 8 height 8
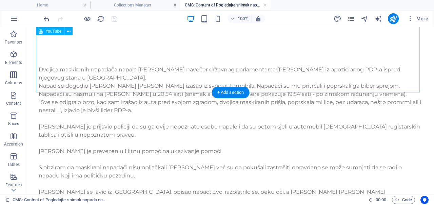
scroll to position [206, 0]
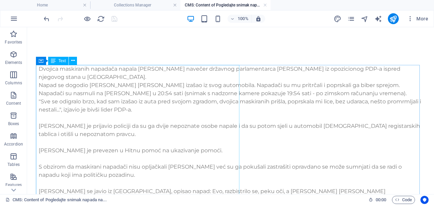
click at [78, 61] on div "Container Text" at bounding box center [58, 61] width 45 height 8
click at [75, 60] on button at bounding box center [73, 61] width 8 height 8
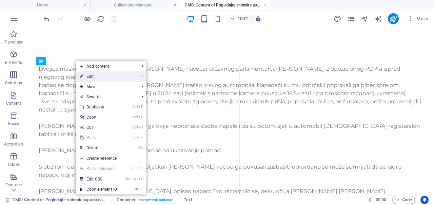
click at [91, 72] on link "⏎ Edit" at bounding box center [98, 76] width 45 height 10
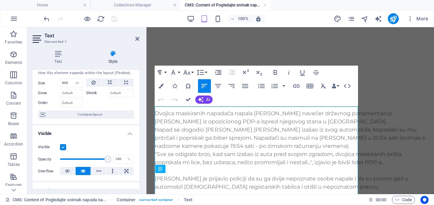
scroll to position [17, 0]
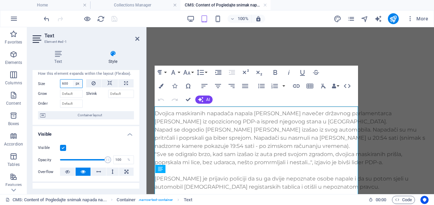
click at [80, 84] on select "Default auto px % 1/1 1/2 1/3 1/4 1/5 1/6 1/7 1/8 1/9 1/10" at bounding box center [77, 83] width 9 height 8
select select "auto"
click at [73, 79] on select "Default auto px % 1/1 1/2 1/3 1/4 1/5 1/6 1/7 1/8 1/9 1/10" at bounding box center [77, 83] width 9 height 8
select select "DISABLED_OPTION_VALUE"
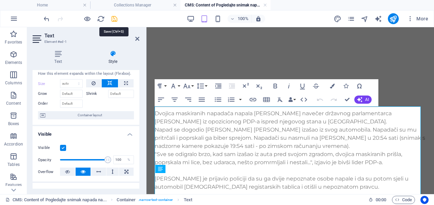
click at [115, 17] on icon "save" at bounding box center [115, 19] width 8 height 8
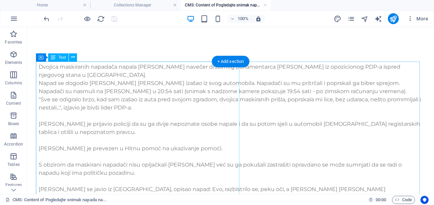
scroll to position [209, 0]
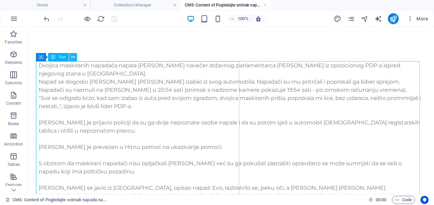
click at [73, 56] on icon at bounding box center [73, 57] width 4 height 7
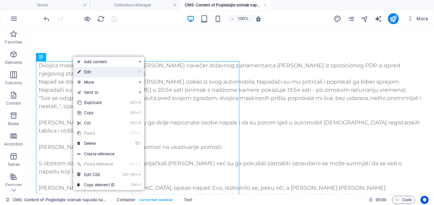
click at [89, 69] on link "⏎ Edit" at bounding box center [95, 72] width 45 height 10
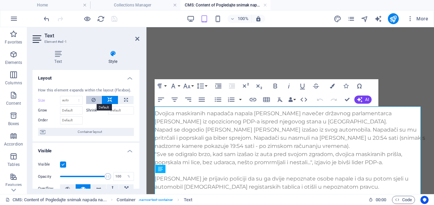
click at [93, 101] on icon at bounding box center [94, 100] width 4 height 8
type input "600"
select select "px"
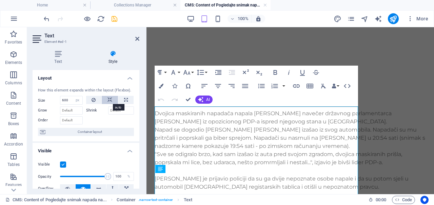
click at [108, 99] on icon at bounding box center [110, 100] width 5 height 8
select select "DISABLED_OPTION_VALUE"
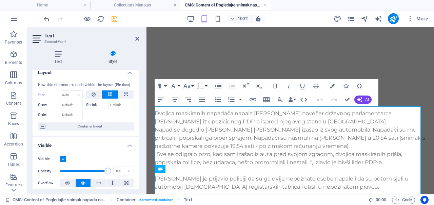
scroll to position [0, 0]
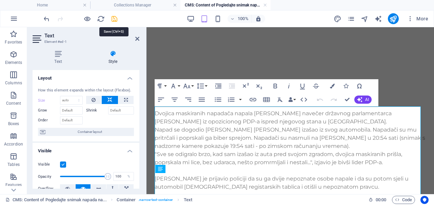
click at [113, 20] on icon "save" at bounding box center [115, 19] width 8 height 8
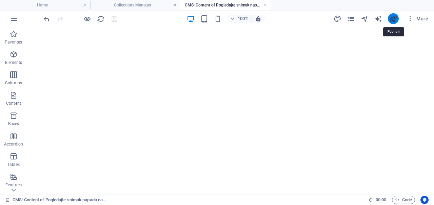
click at [391, 18] on icon "publish" at bounding box center [393, 19] width 8 height 8
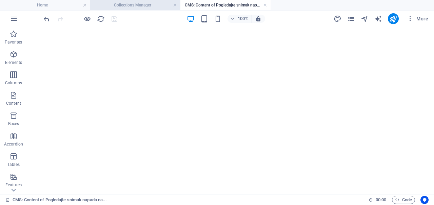
click at [134, 2] on h4 "Collections Manager" at bounding box center [135, 4] width 90 height 7
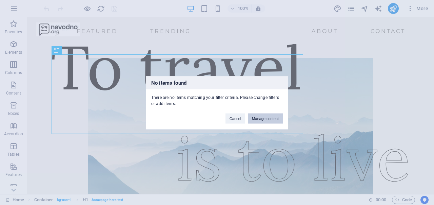
click at [266, 121] on button "Manage content" at bounding box center [265, 118] width 35 height 10
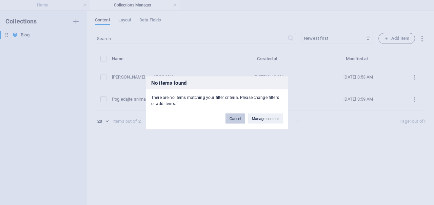
click at [240, 120] on button "Cancel" at bounding box center [236, 118] width 20 height 10
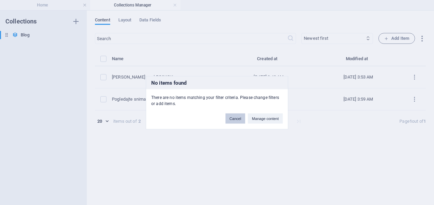
click at [0, 0] on button "Cancel" at bounding box center [0, 0] width 0 height 0
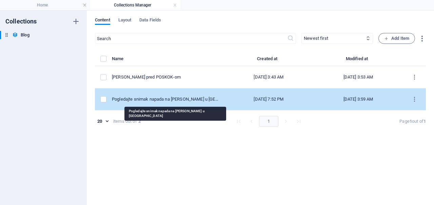
click at [212, 98] on div "Pogledajte snimak napada na [PERSON_NAME] u [GEOGRAPHIC_DATA]" at bounding box center [165, 99] width 107 height 6
select select "Trending"
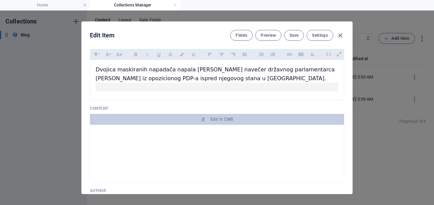
scroll to position [57, 0]
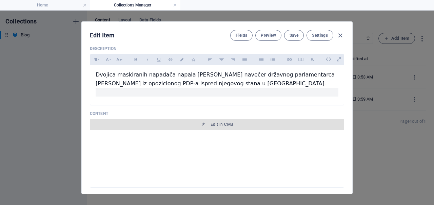
click at [229, 125] on span "Edit in CMS" at bounding box center [222, 123] width 22 height 5
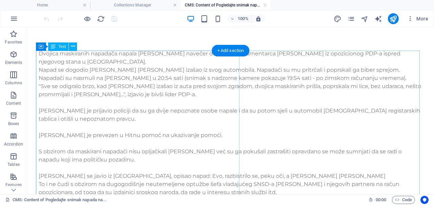
scroll to position [222, 0]
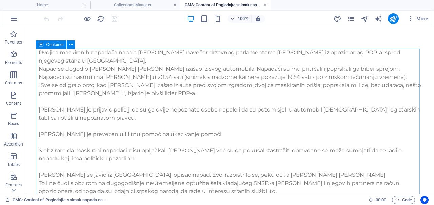
click at [42, 44] on icon at bounding box center [41, 44] width 5 height 8
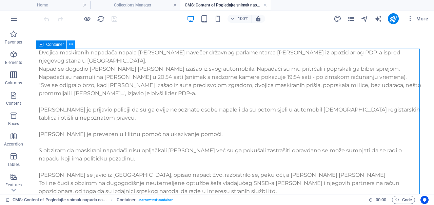
click at [67, 44] on button at bounding box center [71, 44] width 8 height 8
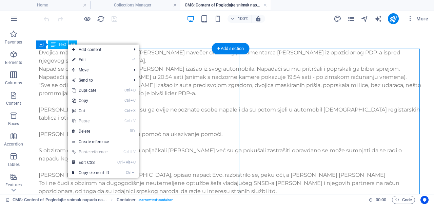
click at [57, 60] on div "Dvojica maskiranih napadača napala [PERSON_NAME] navečer državnog parlamentarca…" at bounding box center [231, 130] width 384 height 163
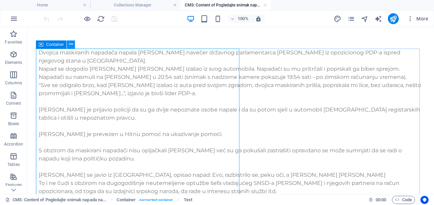
click at [70, 44] on icon at bounding box center [71, 44] width 4 height 7
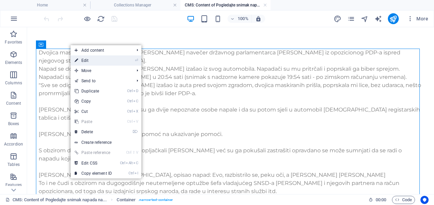
click at [80, 57] on link "⏎ Edit" at bounding box center [93, 60] width 45 height 10
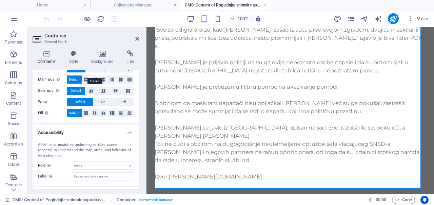
scroll to position [0, 0]
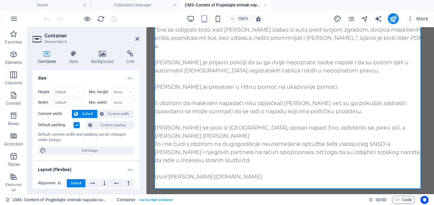
click at [75, 64] on div "Container Style Background Link Size Height Default px rem % vh vw Min. height …" at bounding box center [86, 119] width 107 height 138
click at [75, 59] on h4 "Style" at bounding box center [75, 57] width 22 height 14
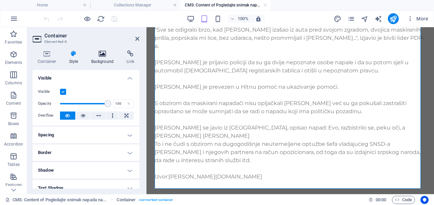
click at [102, 57] on h4 "Background" at bounding box center [104, 57] width 36 height 14
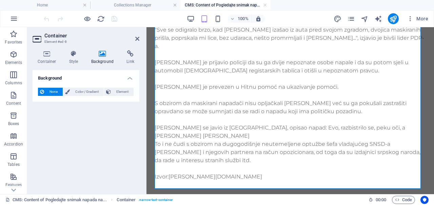
click at [118, 58] on h4 "Background" at bounding box center [104, 57] width 36 height 14
click at [126, 54] on icon at bounding box center [130, 53] width 18 height 7
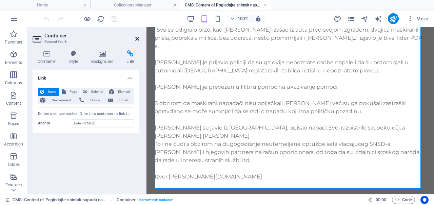
click at [135, 38] on icon at bounding box center [137, 38] width 4 height 5
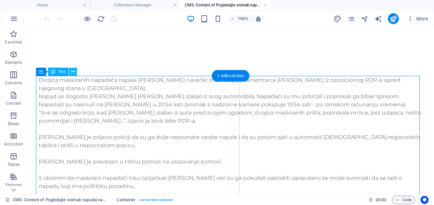
scroll to position [194, 0]
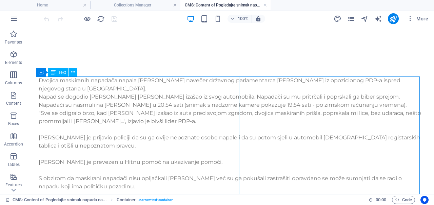
click at [57, 72] on div "Text" at bounding box center [58, 72] width 20 height 8
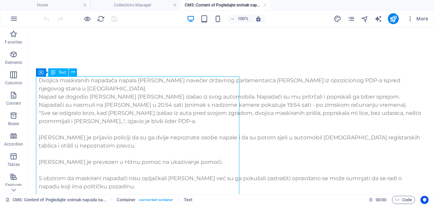
click at [57, 72] on div "Text" at bounding box center [58, 72] width 20 height 8
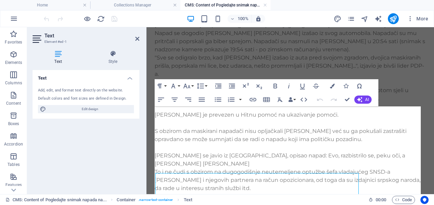
click at [57, 72] on div "Text Element #ed-1 Text Style Text Add, edit, and format text directly on the w…" at bounding box center [230, 110] width 407 height 167
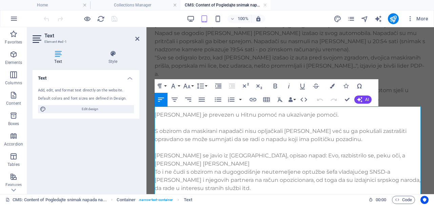
scroll to position [98, 0]
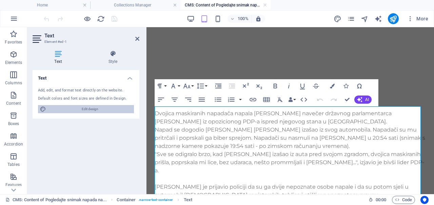
click at [77, 106] on span "Edit design" at bounding box center [90, 109] width 84 height 8
select select "ease-in-out"
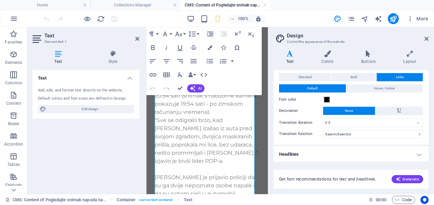
scroll to position [16, 0]
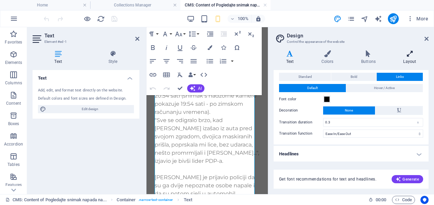
click at [417, 53] on icon at bounding box center [410, 53] width 38 height 7
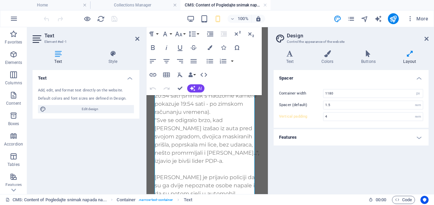
click at [400, 137] on h4 "Features" at bounding box center [351, 137] width 155 height 16
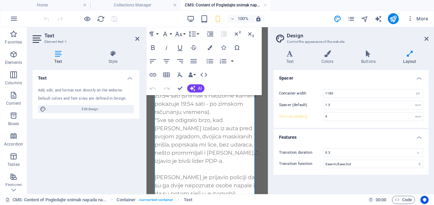
click at [400, 137] on h4 "Features" at bounding box center [351, 135] width 155 height 12
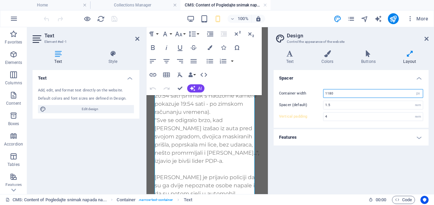
click at [402, 94] on input "1180" at bounding box center [373, 93] width 99 height 8
click at [418, 94] on select "rem px" at bounding box center [418, 93] width 9 height 8
click at [404, 94] on input "1180" at bounding box center [373, 93] width 99 height 8
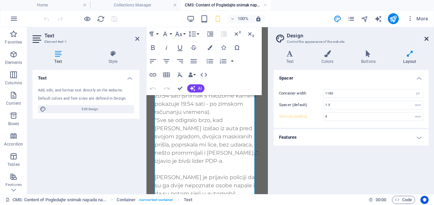
click at [428, 39] on icon at bounding box center [427, 38] width 4 height 5
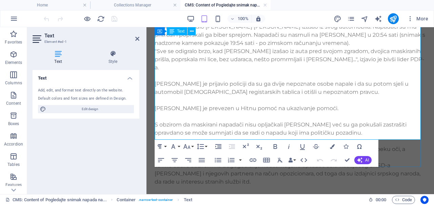
scroll to position [244, 0]
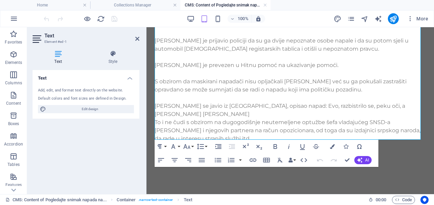
click at [118, 65] on div "Text Style Text Add, edit, and format text directly on the website. Default col…" at bounding box center [86, 119] width 107 height 138
click at [115, 61] on h4 "Style" at bounding box center [113, 57] width 53 height 14
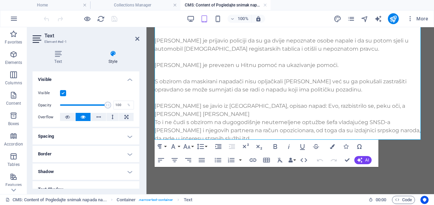
scroll to position [72, 0]
click at [65, 116] on icon at bounding box center [67, 116] width 5 height 8
click at [80, 118] on button at bounding box center [83, 116] width 15 height 8
click at [71, 117] on button at bounding box center [67, 116] width 15 height 8
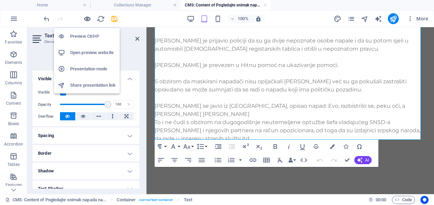
click at [85, 17] on icon "button" at bounding box center [87, 19] width 8 height 8
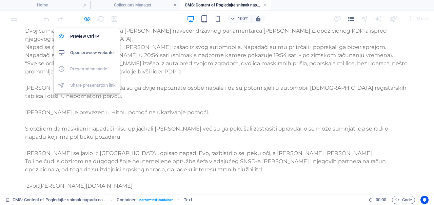
click at [86, 18] on icon "button" at bounding box center [87, 19] width 8 height 8
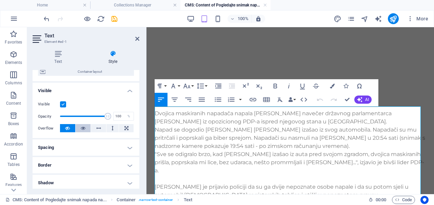
scroll to position [60, 0]
click at [84, 128] on icon at bounding box center [83, 127] width 5 height 8
click at [59, 54] on icon at bounding box center [58, 53] width 51 height 7
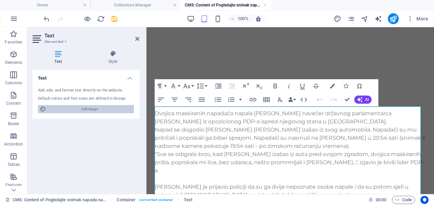
click at [99, 105] on span "Edit design" at bounding box center [90, 109] width 84 height 8
select select "ease-in-out"
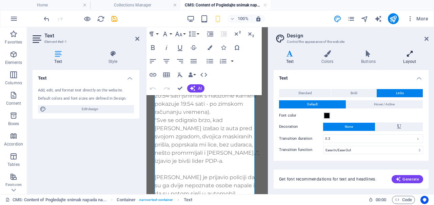
click at [416, 52] on icon at bounding box center [410, 53] width 38 height 7
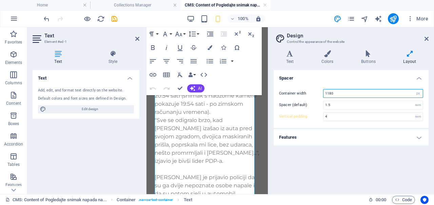
click at [363, 90] on input "1180" at bounding box center [373, 93] width 99 height 8
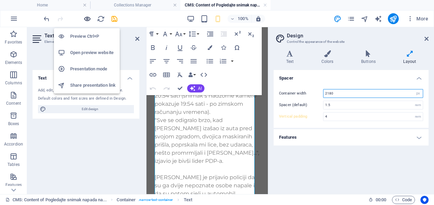
type input "2180"
click at [84, 17] on icon "button" at bounding box center [87, 19] width 8 height 8
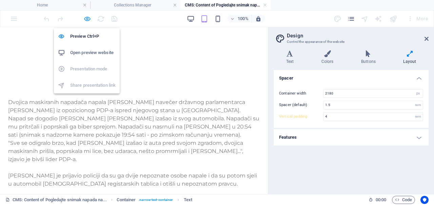
type input "5"
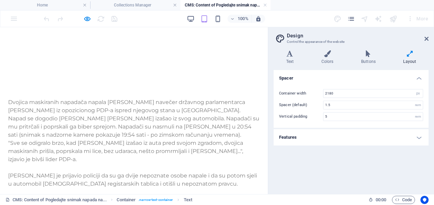
click at [167, 122] on p "Napad se dogodio [PERSON_NAME] [PERSON_NAME] izašao iz svog automobila. Napadač…" at bounding box center [134, 126] width 252 height 24
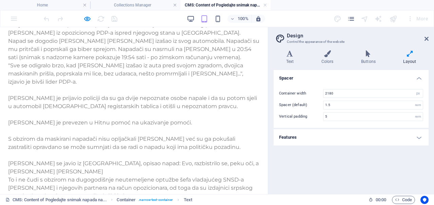
scroll to position [241, 0]
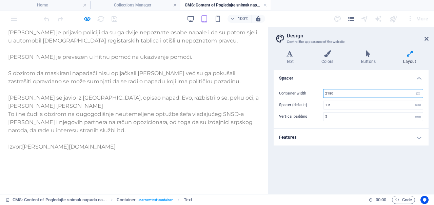
click at [347, 95] on input "2180" at bounding box center [373, 93] width 99 height 8
type input "180"
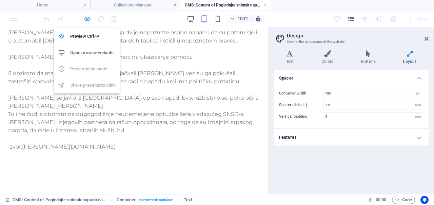
click at [88, 22] on icon "button" at bounding box center [87, 19] width 8 height 8
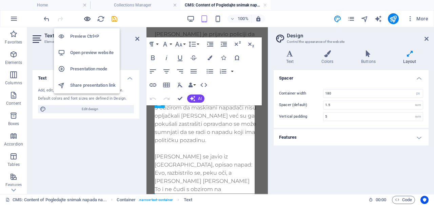
scroll to position [0, 0]
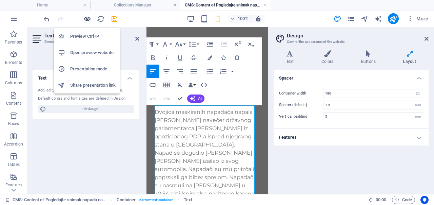
click at [88, 22] on icon "button" at bounding box center [87, 19] width 8 height 8
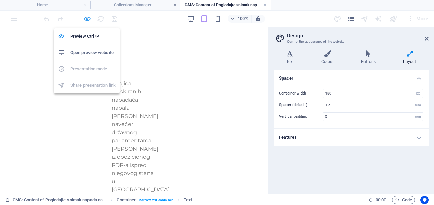
click at [85, 19] on icon "button" at bounding box center [87, 19] width 8 height 8
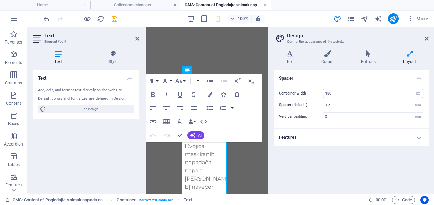
click at [354, 93] on input "180" at bounding box center [373, 93] width 99 height 8
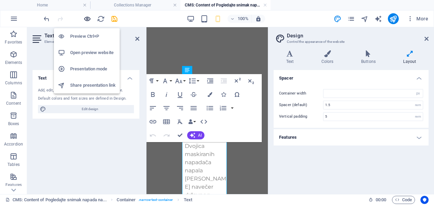
click at [87, 22] on icon "button" at bounding box center [87, 19] width 8 height 8
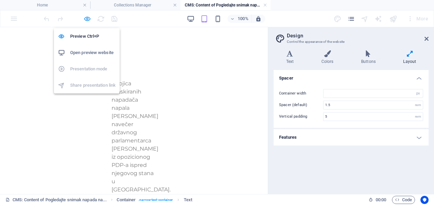
click at [87, 22] on icon "button" at bounding box center [87, 19] width 8 height 8
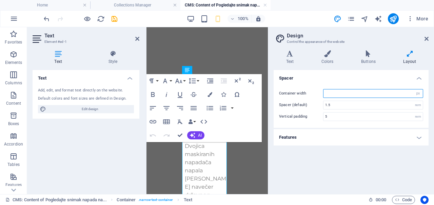
click at [331, 92] on input "number" at bounding box center [373, 93] width 99 height 8
type input "18"
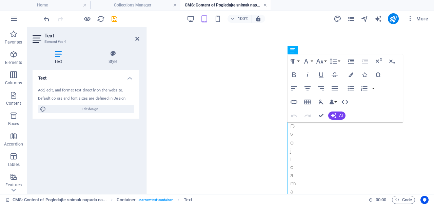
click at [265, 4] on link at bounding box center [265, 5] width 4 height 6
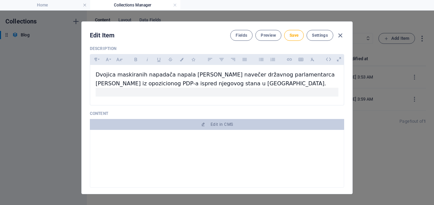
click at [338, 39] on div "Fields Preview Save Settings" at bounding box center [287, 35] width 114 height 11
click at [343, 33] on icon "button" at bounding box center [341, 36] width 8 height 8
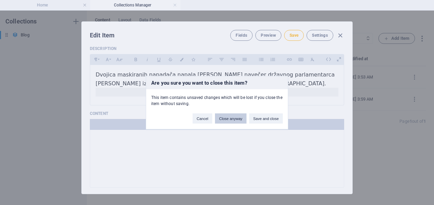
click at [235, 115] on button "Close anyway" at bounding box center [230, 118] width 31 height 10
type input "[DATE]"
type input "pogledajte-snimak-napada-na-[PERSON_NAME]-u-banjoj-luci"
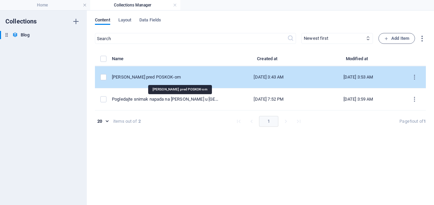
click at [162, 75] on div "[PERSON_NAME] pred POSKOK-om" at bounding box center [165, 77] width 107 height 6
select select "Trending"
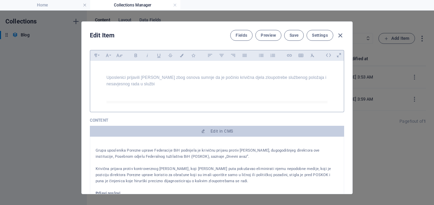
scroll to position [62, 0]
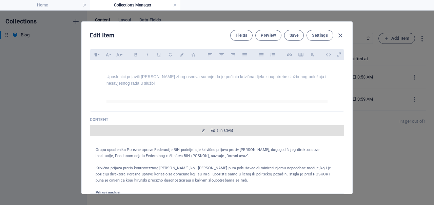
click at [212, 128] on span "Edit in CMS" at bounding box center [222, 130] width 22 height 5
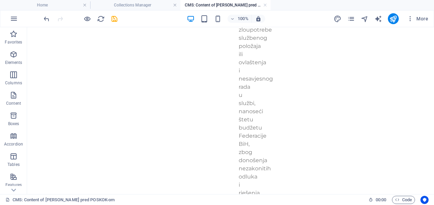
scroll to position [802, 0]
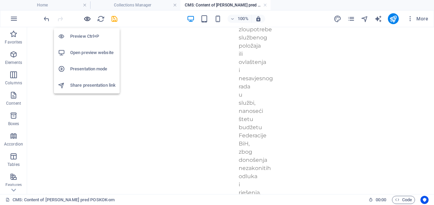
click at [87, 21] on icon "button" at bounding box center [87, 19] width 8 height 8
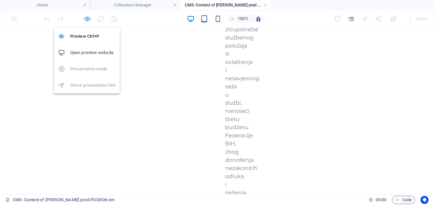
click at [87, 21] on icon "button" at bounding box center [87, 19] width 8 height 8
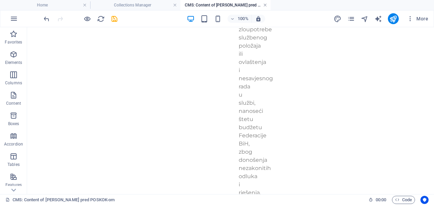
click at [264, 5] on link at bounding box center [265, 5] width 4 height 6
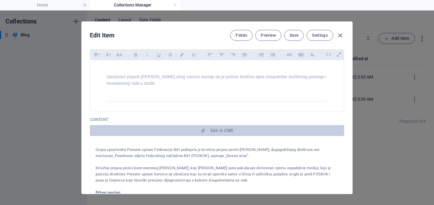
click at [345, 34] on div "Edit Item Fields Preview Save Settings" at bounding box center [217, 34] width 271 height 24
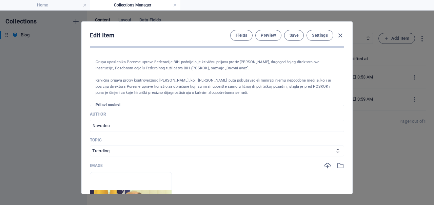
scroll to position [108, 0]
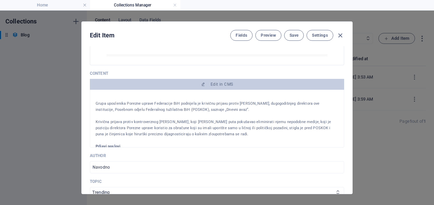
click at [204, 82] on icon "button" at bounding box center [203, 84] width 4 height 4
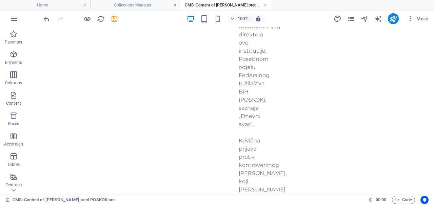
scroll to position [163, 0]
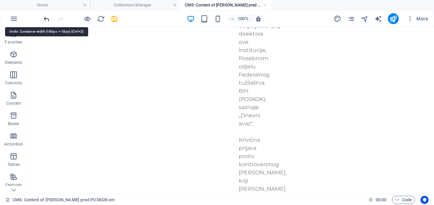
click at [45, 17] on icon "undo" at bounding box center [47, 19] width 8 height 8
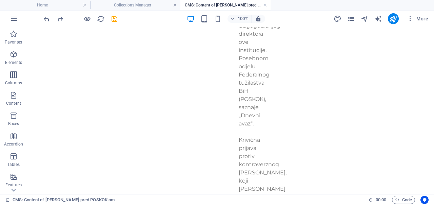
click at [268, 6] on h4 "CMS: Content of [PERSON_NAME] pred POSKOK-om" at bounding box center [225, 4] width 90 height 7
click at [174, 3] on link at bounding box center [175, 5] width 4 height 6
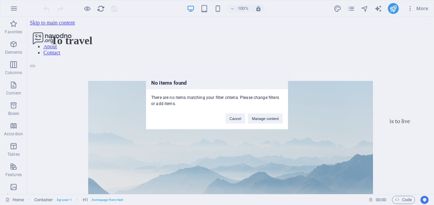
scroll to position [0, 0]
click at [238, 114] on button "Cancel" at bounding box center [236, 118] width 20 height 10
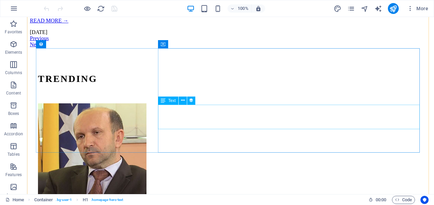
scroll to position [622, 0]
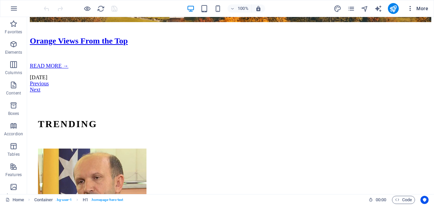
click at [418, 6] on span "More" at bounding box center [417, 8] width 21 height 7
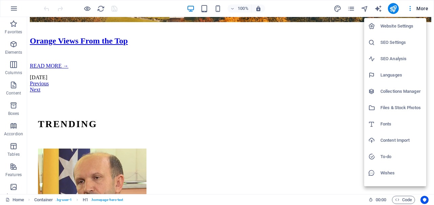
click at [389, 93] on h6 "Collections Manager" at bounding box center [402, 91] width 42 height 8
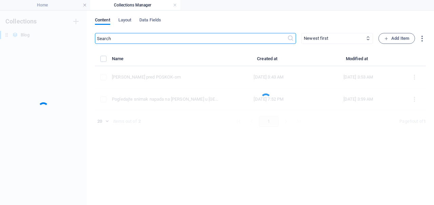
scroll to position [0, 0]
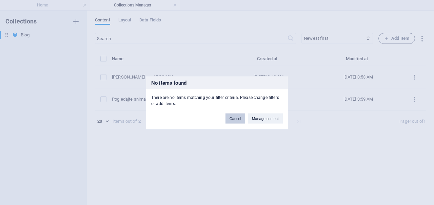
click at [241, 116] on button "Cancel" at bounding box center [236, 118] width 20 height 10
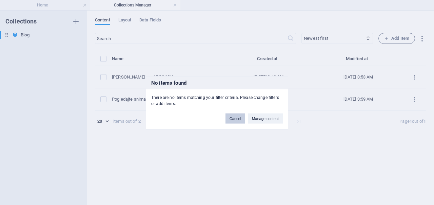
click at [241, 116] on button "Cancel" at bounding box center [236, 118] width 20 height 10
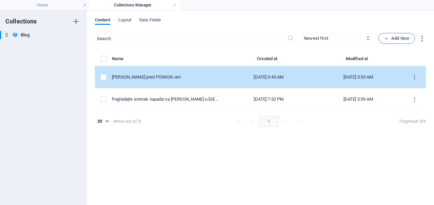
click at [204, 80] on td "[PERSON_NAME] pred POSKOK-om" at bounding box center [168, 77] width 112 height 22
select select "Trending"
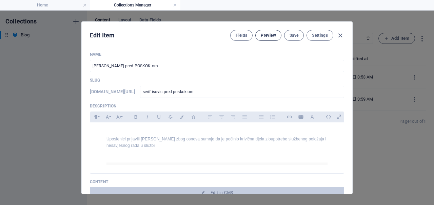
click at [269, 36] on span "Preview" at bounding box center [268, 35] width 15 height 5
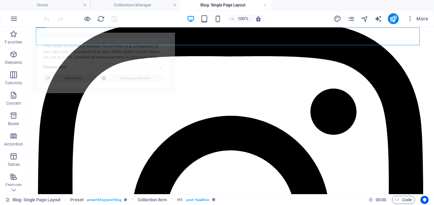
select select "68bce328302e50c3e90b1970"
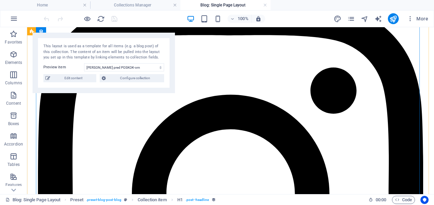
scroll to position [303, 0]
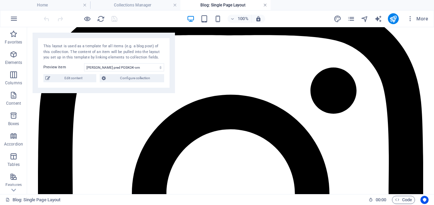
click at [265, 7] on link at bounding box center [265, 5] width 4 height 6
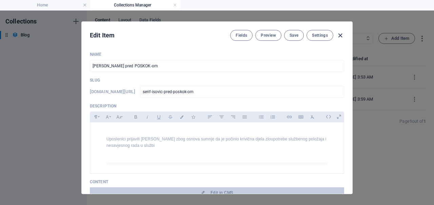
click at [344, 34] on icon "button" at bounding box center [341, 36] width 8 height 8
type input "serif-isovic-pred-poskok-om"
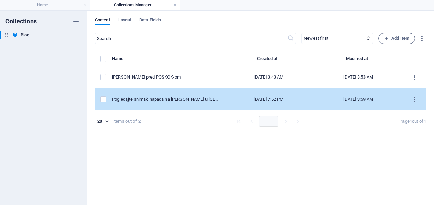
click at [222, 93] on td "Pogledajte snimak napada na [PERSON_NAME] u [GEOGRAPHIC_DATA]" at bounding box center [168, 99] width 112 height 22
select select "Trending"
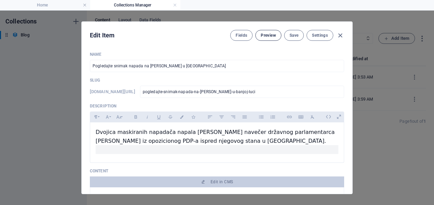
click at [264, 38] on button "Preview" at bounding box center [268, 35] width 26 height 11
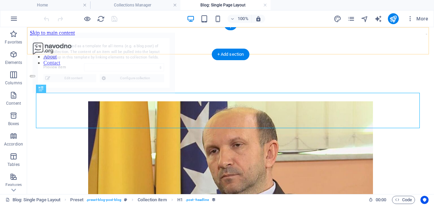
scroll to position [202, 0]
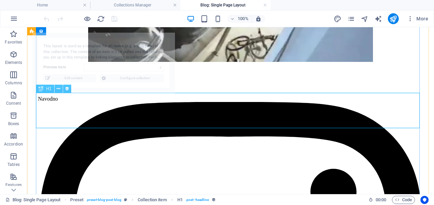
select select "68aebfd72fecb721d50fe783"
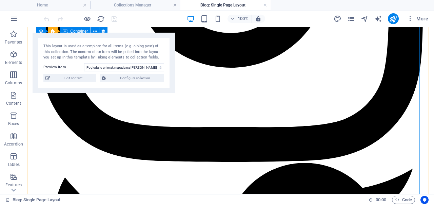
scroll to position [529, 0]
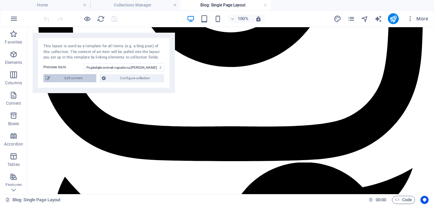
click at [81, 77] on span "Edit content" at bounding box center [73, 78] width 42 height 8
type input "[DATE]"
type input "pogledajte-snimak-napada-na-[PERSON_NAME]-u-banjoj-luci"
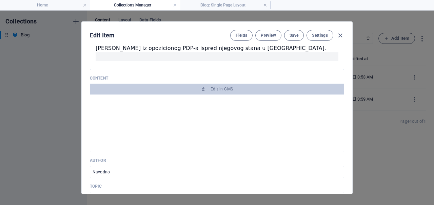
scroll to position [93, 0]
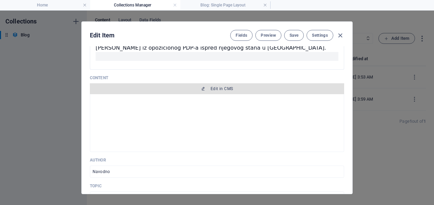
click at [221, 84] on button "Edit in CMS" at bounding box center [217, 88] width 254 height 11
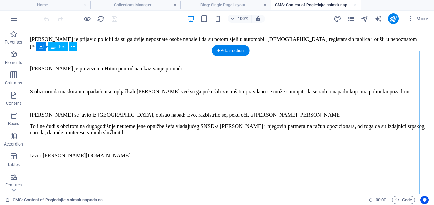
scroll to position [227, 0]
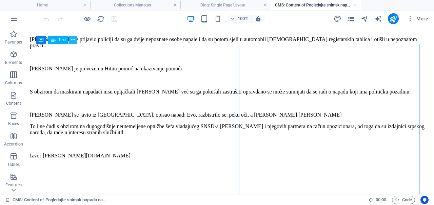
click at [73, 40] on icon at bounding box center [73, 39] width 4 height 7
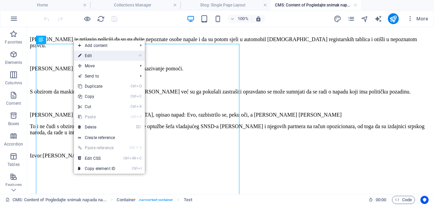
click at [92, 53] on link "⏎ Edit" at bounding box center [96, 56] width 45 height 10
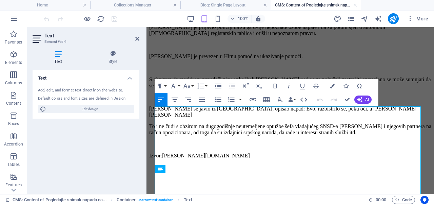
scroll to position [98, 0]
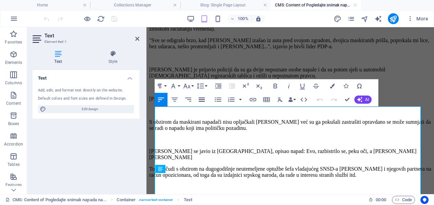
click at [199, 100] on icon "button" at bounding box center [202, 99] width 8 height 8
click at [256, 8] on p "Dvojica maskiranih napadača napala [PERSON_NAME] navečer državnog parlamentarca…" at bounding box center [290, 2] width 282 height 12
click at [298, 99] on button "HTML" at bounding box center [304, 100] width 13 height 14
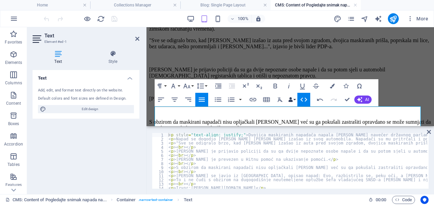
click at [293, 99] on button "Data Bindings" at bounding box center [291, 100] width 9 height 14
click at [298, 100] on button "HTML" at bounding box center [304, 100] width 13 height 14
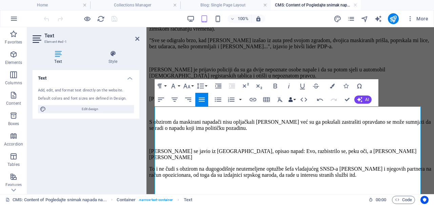
click at [293, 100] on button "Data Bindings" at bounding box center [291, 100] width 9 height 14
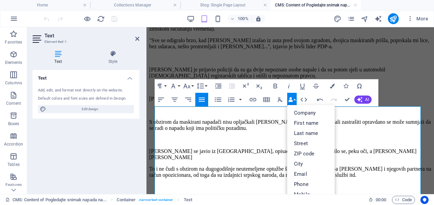
click at [293, 100] on button "Data Bindings" at bounding box center [291, 100] width 9 height 14
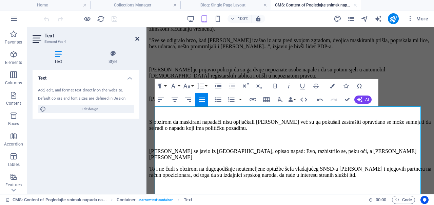
click at [138, 37] on icon at bounding box center [137, 38] width 4 height 5
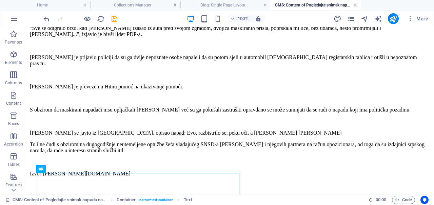
click at [356, 6] on link at bounding box center [356, 5] width 4 height 6
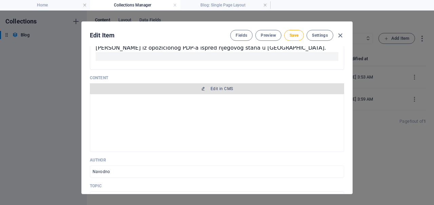
click at [227, 92] on button "Edit in CMS" at bounding box center [217, 88] width 254 height 11
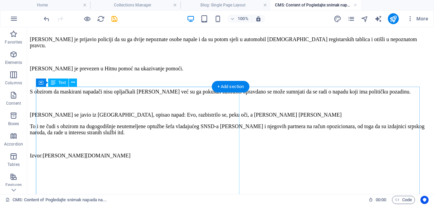
scroll to position [184, 0]
click at [231, 91] on div "+ Add section" at bounding box center [231, 87] width 38 height 12
click at [114, 91] on div "Dvojica maskiranih napadača napala [PERSON_NAME] navečer državnog parlamentarca…" at bounding box center [231, 68] width 402 height 180
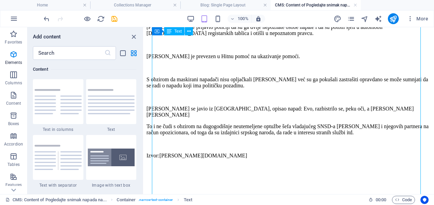
click at [231, 91] on div "Dvojica maskiranih napadača napala [PERSON_NAME] navečer državnog parlamentarca…" at bounding box center [289, 56] width 285 height 205
click at [114, 104] on img at bounding box center [111, 101] width 47 height 25
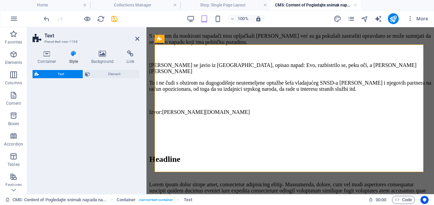
select select "preset-text-v2-default"
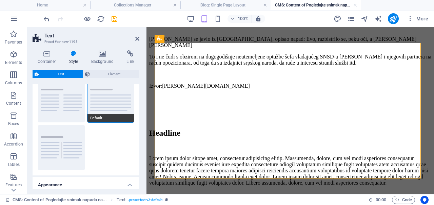
scroll to position [0, 0]
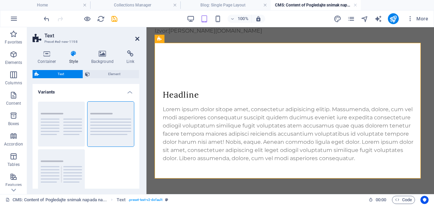
click at [138, 38] on icon at bounding box center [137, 38] width 4 height 5
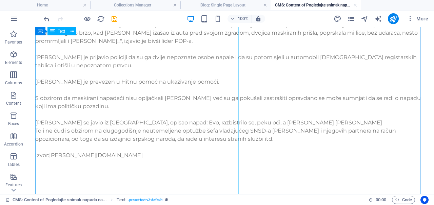
scroll to position [276, 0]
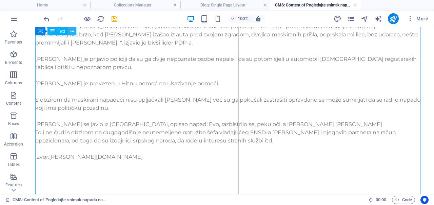
click at [76, 32] on button at bounding box center [72, 31] width 8 height 8
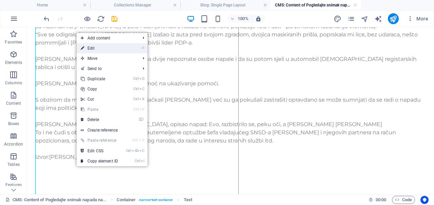
click at [92, 45] on link "⏎ Edit" at bounding box center [99, 48] width 45 height 10
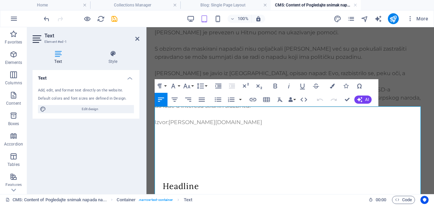
scroll to position [98, 0]
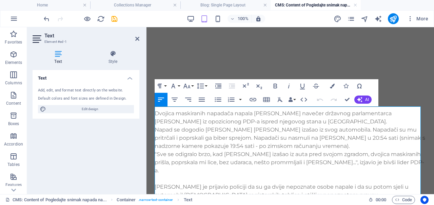
click at [221, 134] on p "Napad se dogodio [PERSON_NAME] [PERSON_NAME] izašao iz svog automobila. Napadač…" at bounding box center [290, 138] width 271 height 24
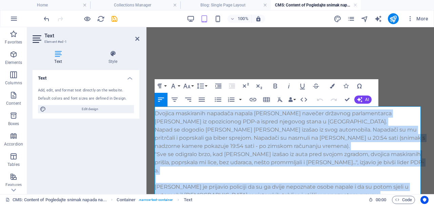
copy div "Dvojica maskiranih napadača napala su u petak navečer državnog parlamentarca Br…"
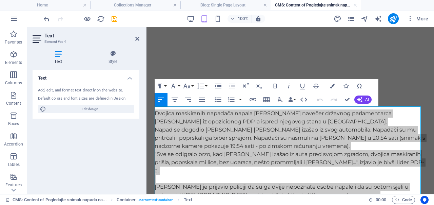
click at [137, 43] on header "Text Element #ed-1" at bounding box center [86, 36] width 107 height 18
click at [137, 39] on icon at bounding box center [137, 38] width 4 height 5
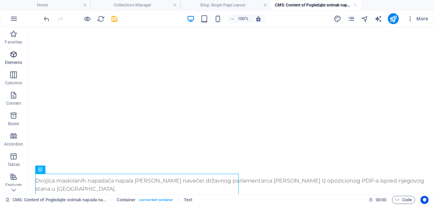
click at [16, 57] on icon "button" at bounding box center [13, 54] width 8 height 8
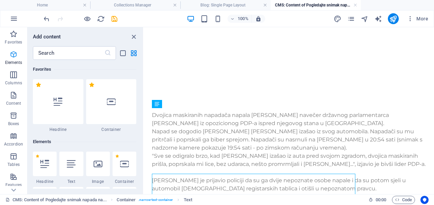
click at [16, 57] on icon "button" at bounding box center [13, 54] width 8 height 8
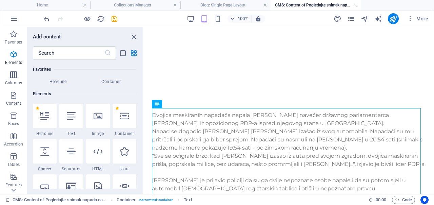
scroll to position [50, 0]
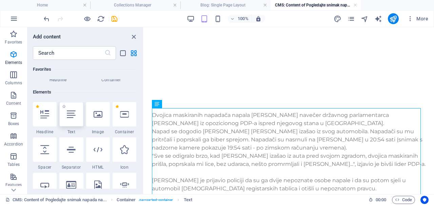
click at [75, 117] on icon at bounding box center [71, 114] width 9 height 9
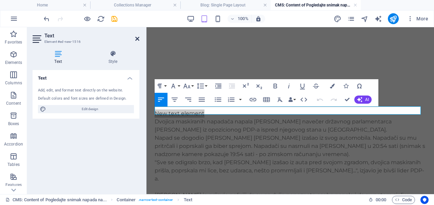
click at [138, 41] on link at bounding box center [137, 39] width 4 height 6
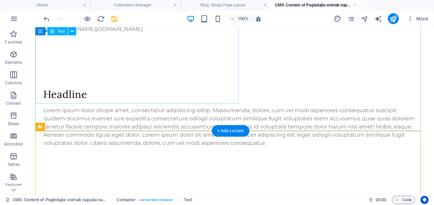
scroll to position [490, 0]
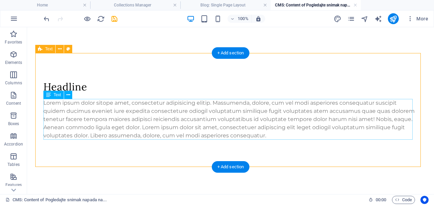
click at [182, 117] on div "Lorem ipsum dolor sitope amet, consectetur adipisicing elitip. Massumenda, dolo…" at bounding box center [230, 119] width 375 height 41
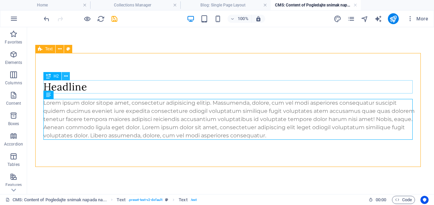
click at [67, 78] on icon at bounding box center [66, 76] width 4 height 7
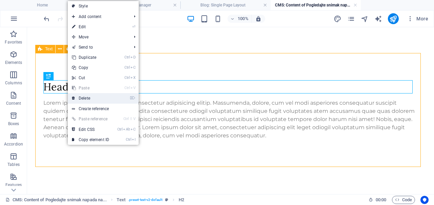
click at [80, 95] on link "⌦ Delete" at bounding box center [90, 98] width 45 height 10
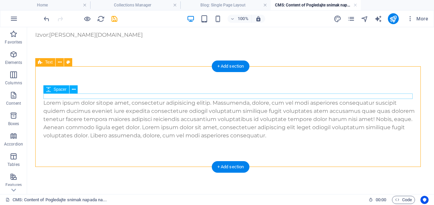
scroll to position [476, 0]
click at [132, 117] on div "Lorem ipsum dolor sitope amet, consectetur adipisicing elitip. Massumenda, dolo…" at bounding box center [230, 119] width 375 height 41
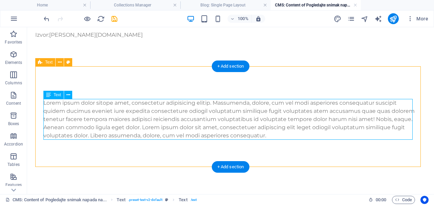
click at [132, 117] on div "Lorem ipsum dolor sitope amet, consectetur adipisicing elitip. Massumenda, dolo…" at bounding box center [230, 119] width 375 height 41
click at [132, 117] on div "YouTube Container Text Container Text Text Container Text Spacer Spacer Text H2…" at bounding box center [230, 110] width 407 height 167
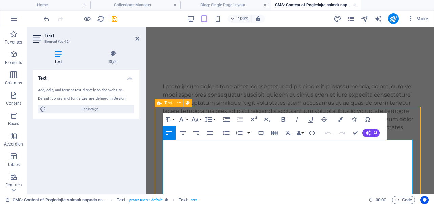
scroll to position [311, 0]
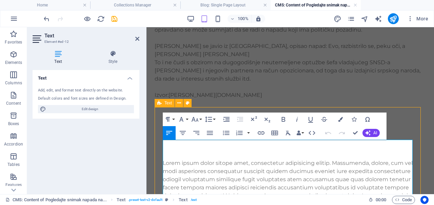
click at [212, 159] on p "Lorem ipsum dolor sitope amet, consectetur adipisicing elitip. Massumenda, dolo…" at bounding box center [290, 187] width 255 height 57
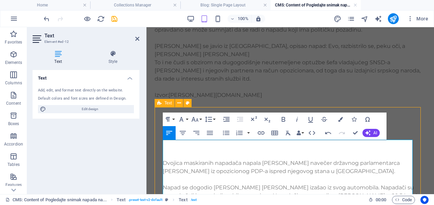
scroll to position [8350, 3]
drag, startPoint x: 113, startPoint y: 20, endPoint x: 97, endPoint y: 0, distance: 25.6
click at [113, 20] on icon "save" at bounding box center [115, 19] width 8 height 8
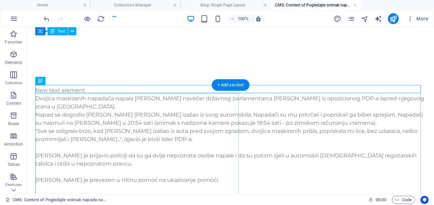
scroll to position [186, 0]
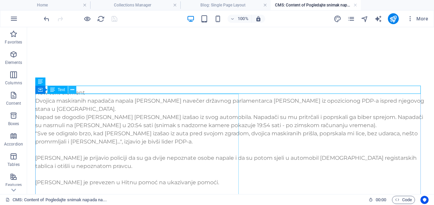
click at [73, 91] on icon at bounding box center [73, 89] width 4 height 7
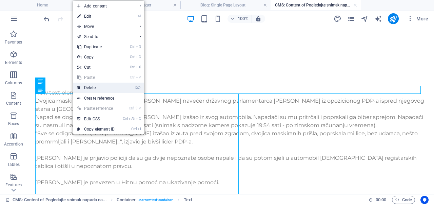
click at [93, 87] on link "⌦ Delete" at bounding box center [95, 87] width 45 height 10
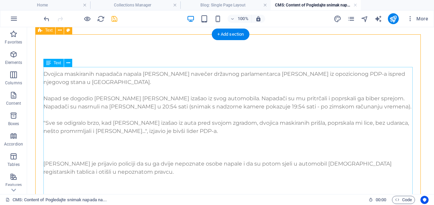
click at [168, 106] on div "Dvojica maskiranih napadača napala [PERSON_NAME] navečer državnog parlamentarca…" at bounding box center [230, 204] width 375 height 269
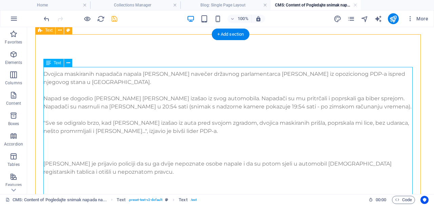
click at [168, 106] on div "Dvojica maskiranih napadača napala [PERSON_NAME] navečer državnog parlamentarca…" at bounding box center [230, 204] width 375 height 269
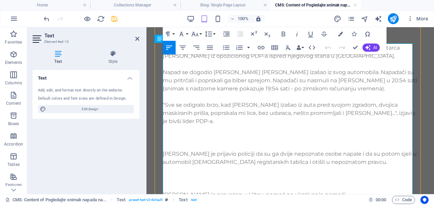
scroll to position [233, 0]
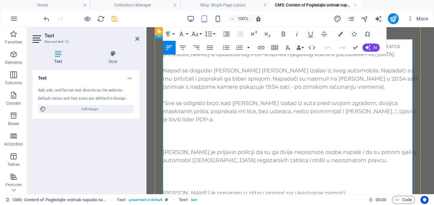
click at [224, 123] on p at bounding box center [290, 127] width 255 height 8
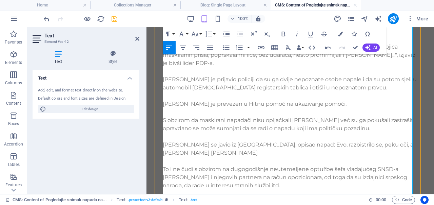
scroll to position [297, 0]
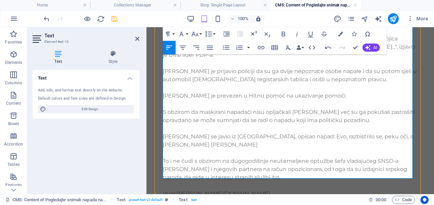
click at [110, 16] on div at bounding box center [80, 18] width 76 height 11
click at [115, 21] on icon "save" at bounding box center [115, 19] width 8 height 8
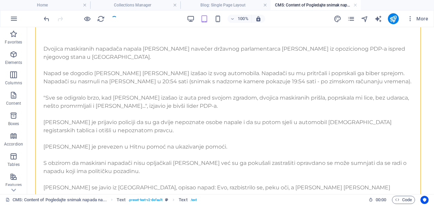
scroll to position [356, 0]
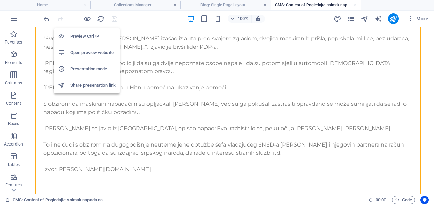
click at [89, 22] on span at bounding box center [87, 19] width 8 height 8
click at [92, 34] on h6 "Preview Ctrl+P" at bounding box center [92, 36] width 45 height 8
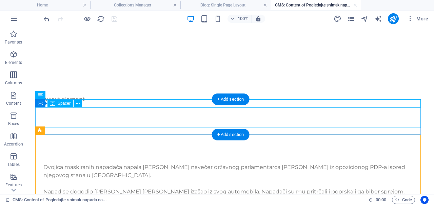
scroll to position [180, 0]
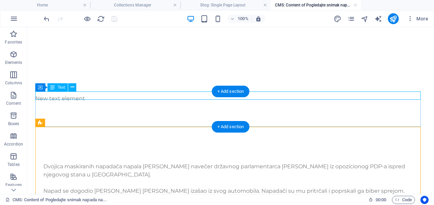
click at [105, 94] on div "New text element" at bounding box center [230, 98] width 391 height 8
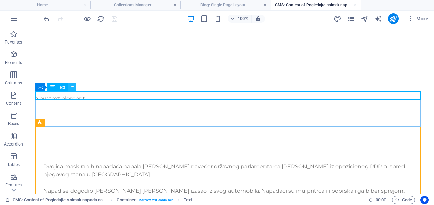
click at [71, 88] on icon at bounding box center [73, 86] width 4 height 7
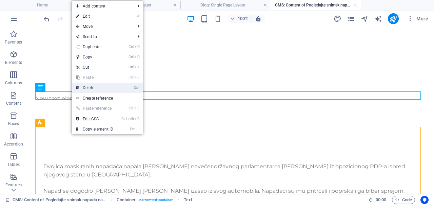
click at [102, 86] on link "⌦ Delete" at bounding box center [94, 87] width 45 height 10
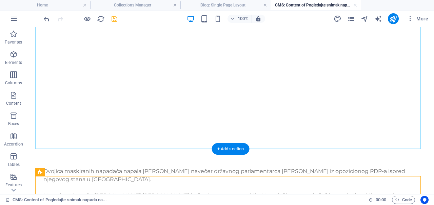
scroll to position [170, 0]
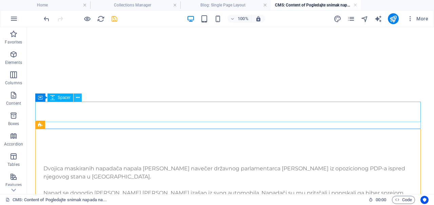
click at [79, 97] on icon at bounding box center [78, 97] width 4 height 7
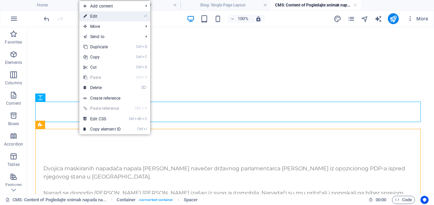
click at [97, 16] on link "⏎ Edit" at bounding box center [101, 16] width 45 height 10
select select "px"
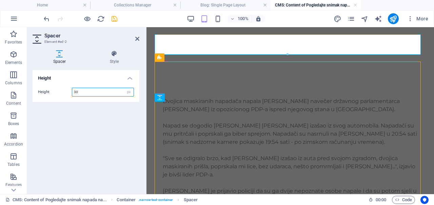
type input "30"
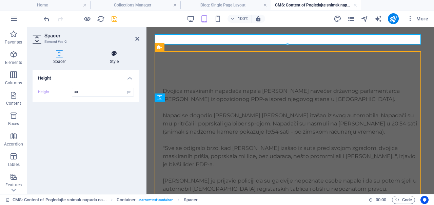
click at [118, 55] on icon at bounding box center [114, 53] width 50 height 7
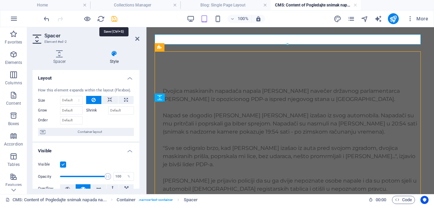
drag, startPoint x: 114, startPoint y: 19, endPoint x: 103, endPoint y: 4, distance: 17.7
click at [114, 19] on icon "save" at bounding box center [115, 19] width 8 height 8
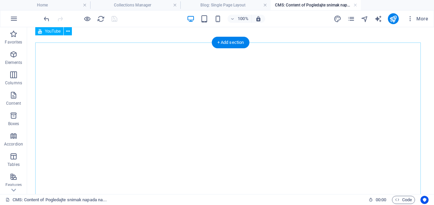
scroll to position [0, 0]
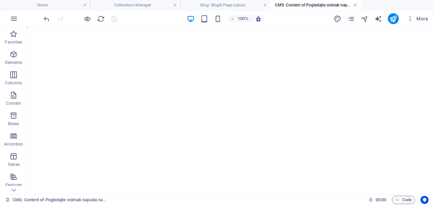
click at [357, 3] on link at bounding box center [356, 5] width 4 height 6
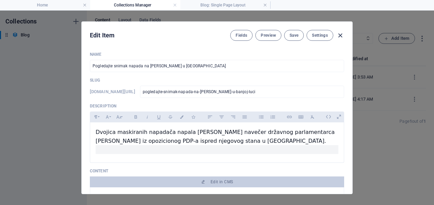
click at [339, 33] on icon "button" at bounding box center [341, 36] width 8 height 8
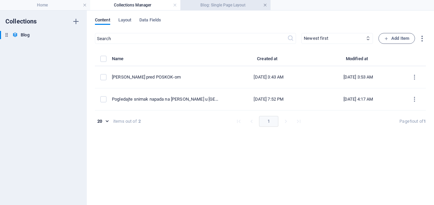
click at [266, 5] on link at bounding box center [265, 5] width 4 height 6
click at [176, 5] on link at bounding box center [175, 5] width 4 height 6
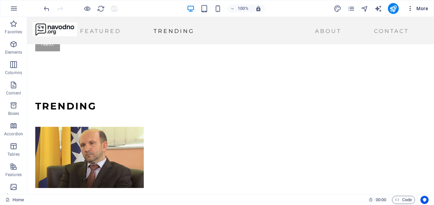
click at [421, 6] on span "More" at bounding box center [417, 8] width 21 height 7
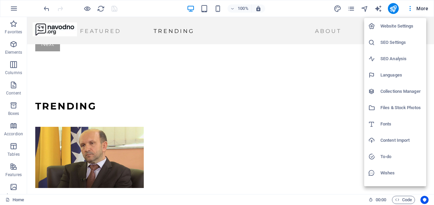
click at [404, 19] on li "Website Settings" at bounding box center [395, 26] width 62 height 16
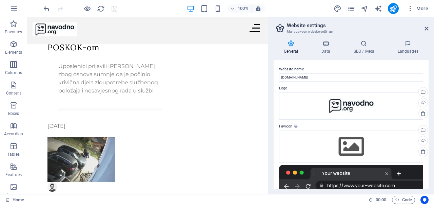
scroll to position [611, 0]
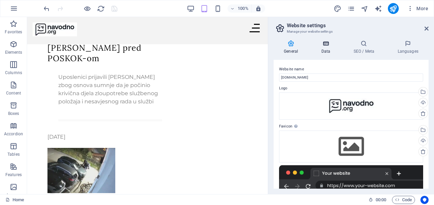
click at [329, 46] on icon at bounding box center [326, 43] width 30 height 7
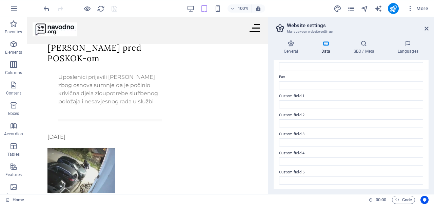
scroll to position [197, 0]
click at [399, 47] on h4 "Languages" at bounding box center [407, 47] width 41 height 14
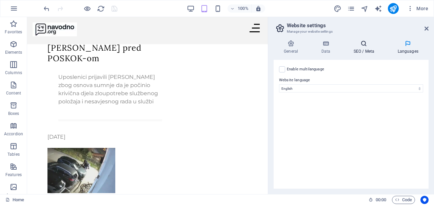
click at [376, 48] on h4 "SEO / Meta" at bounding box center [365, 47] width 44 height 14
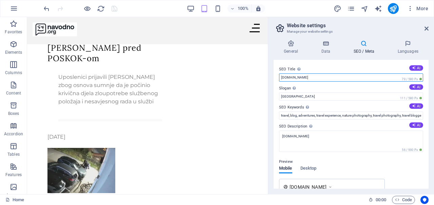
click at [362, 77] on input "[DOMAIN_NAME]" at bounding box center [351, 77] width 144 height 8
type input "[DOMAIN_NAME]"
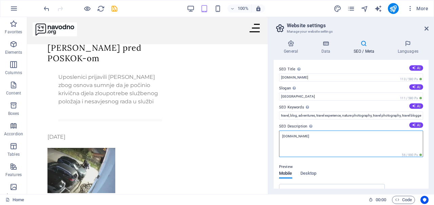
click at [362, 136] on textarea "[DOMAIN_NAME]" at bounding box center [351, 143] width 144 height 26
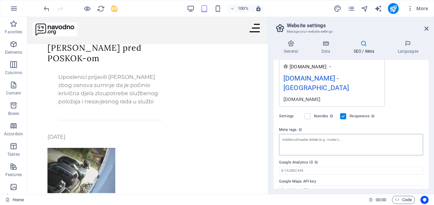
type textarea "[DOMAIN_NAME]"
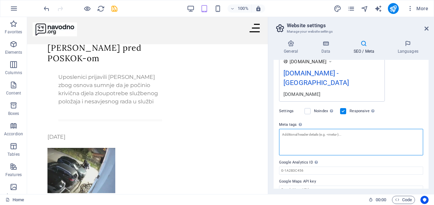
click at [388, 131] on textarea "Meta tags Enter HTML code here that will be placed inside the tags of your webs…" at bounding box center [351, 142] width 144 height 26
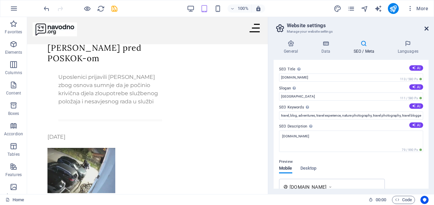
click at [425, 29] on icon at bounding box center [427, 28] width 4 height 5
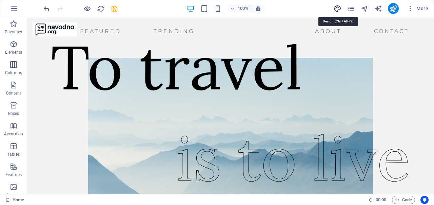
click at [336, 6] on icon "design" at bounding box center [338, 9] width 8 height 8
select select "px"
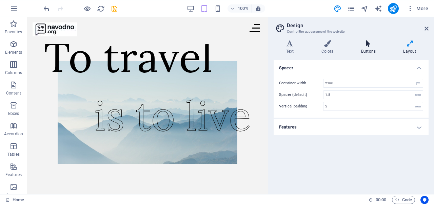
click at [364, 47] on h4 "Buttons" at bounding box center [370, 47] width 42 height 14
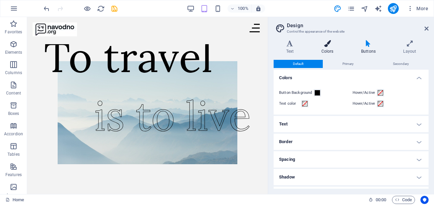
click at [343, 46] on icon at bounding box center [327, 43] width 37 height 7
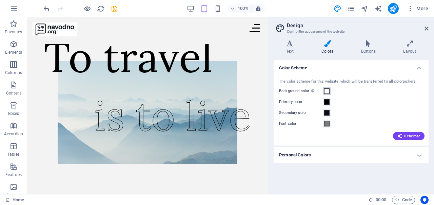
click at [327, 88] on button "Background color Only visible if it is not covered by other backgrounds." at bounding box center [326, 90] width 7 height 7
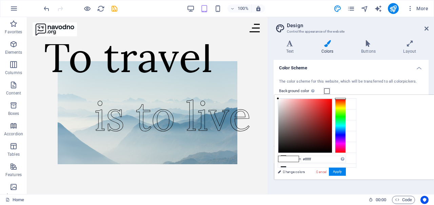
click at [327, 88] on button "Background color Only visible if it is not covered by other backgrounds." at bounding box center [326, 90] width 7 height 7
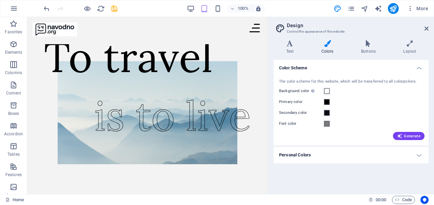
click at [329, 156] on h4 "Personal Colors" at bounding box center [351, 155] width 155 height 16
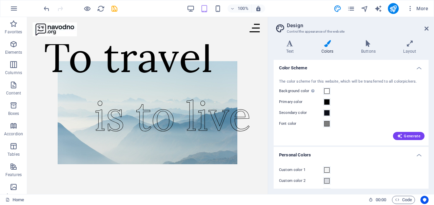
scroll to position [35, 0]
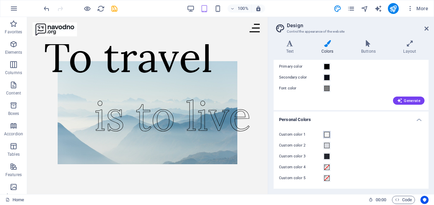
click at [327, 135] on span at bounding box center [326, 134] width 5 height 5
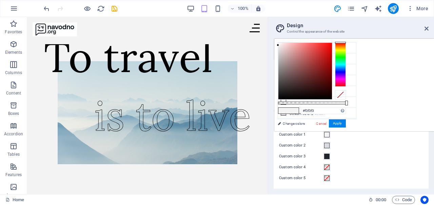
click at [364, 146] on div "Custom color 2" at bounding box center [351, 145] width 144 height 8
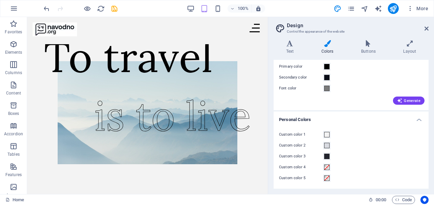
click at [415, 117] on h4 "Personal Colors" at bounding box center [351, 117] width 155 height 12
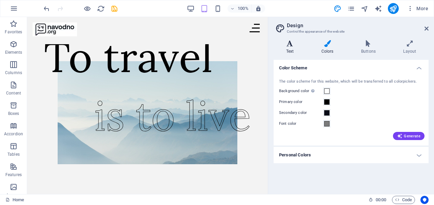
click at [292, 49] on h4 "Text" at bounding box center [291, 47] width 35 height 14
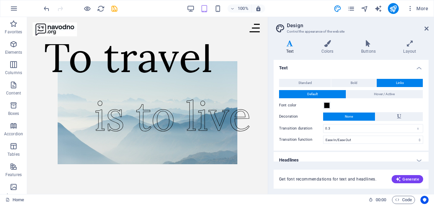
scroll to position [6, 0]
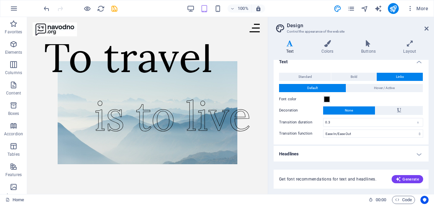
click at [425, 24] on h2 "Design" at bounding box center [358, 25] width 142 height 6
click at [426, 12] on span "More" at bounding box center [417, 8] width 21 height 7
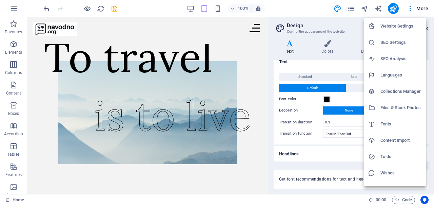
click at [419, 9] on div at bounding box center [217, 102] width 434 height 205
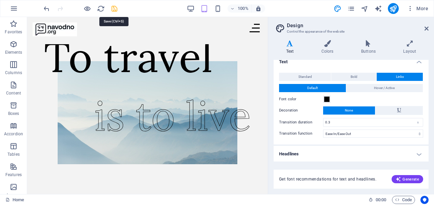
click at [113, 8] on icon "save" at bounding box center [115, 9] width 8 height 8
